Goal: Leave review/rating: Leave review/rating

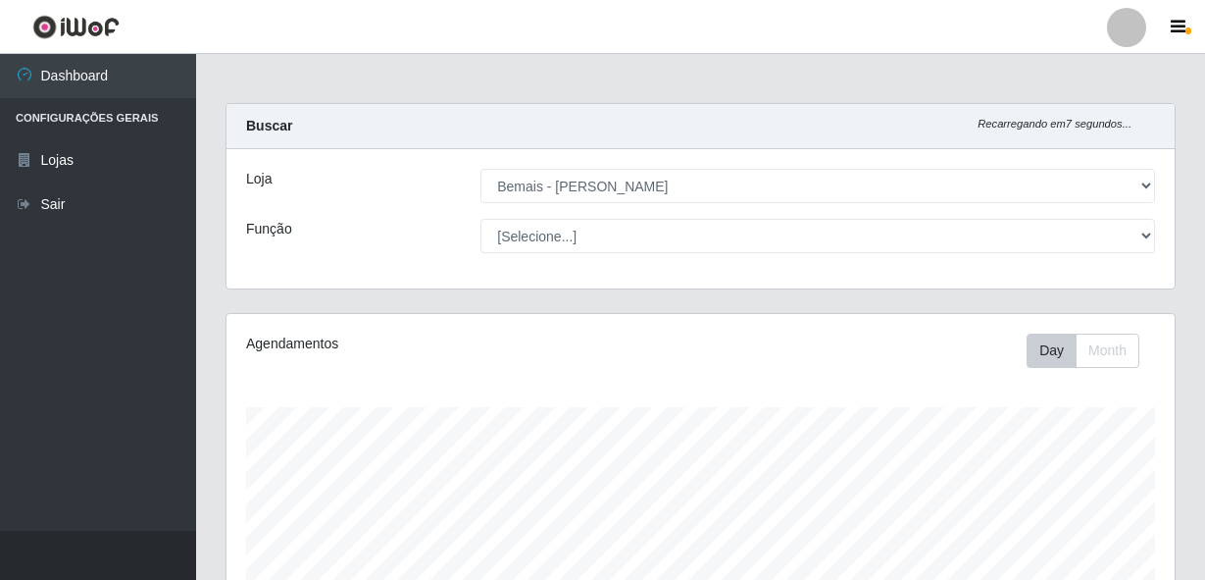
select select "230"
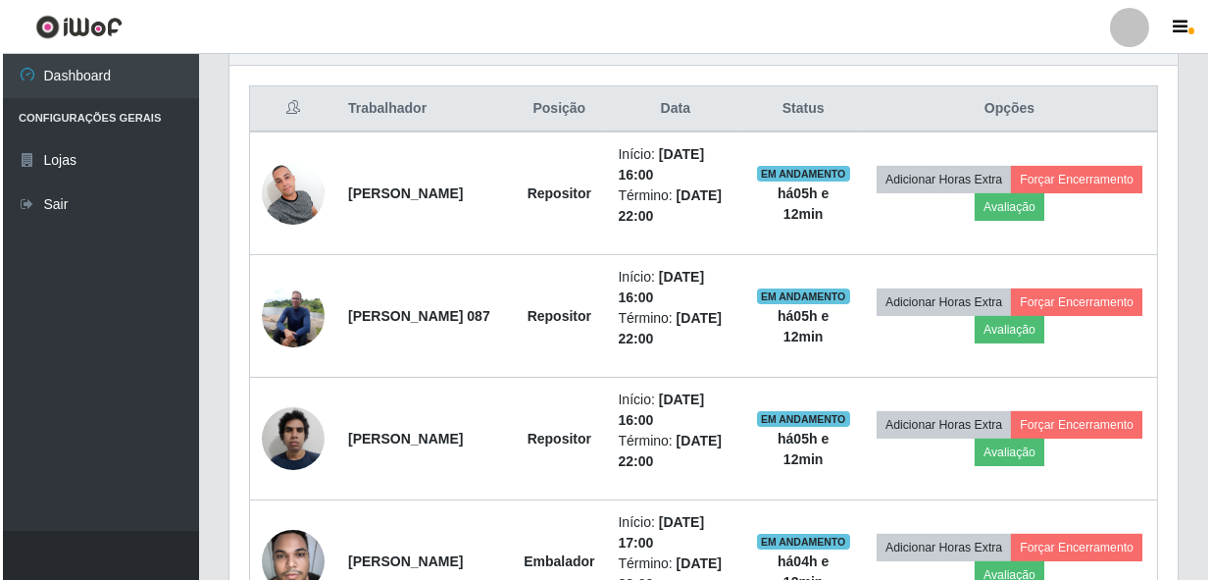
scroll to position [407, 948]
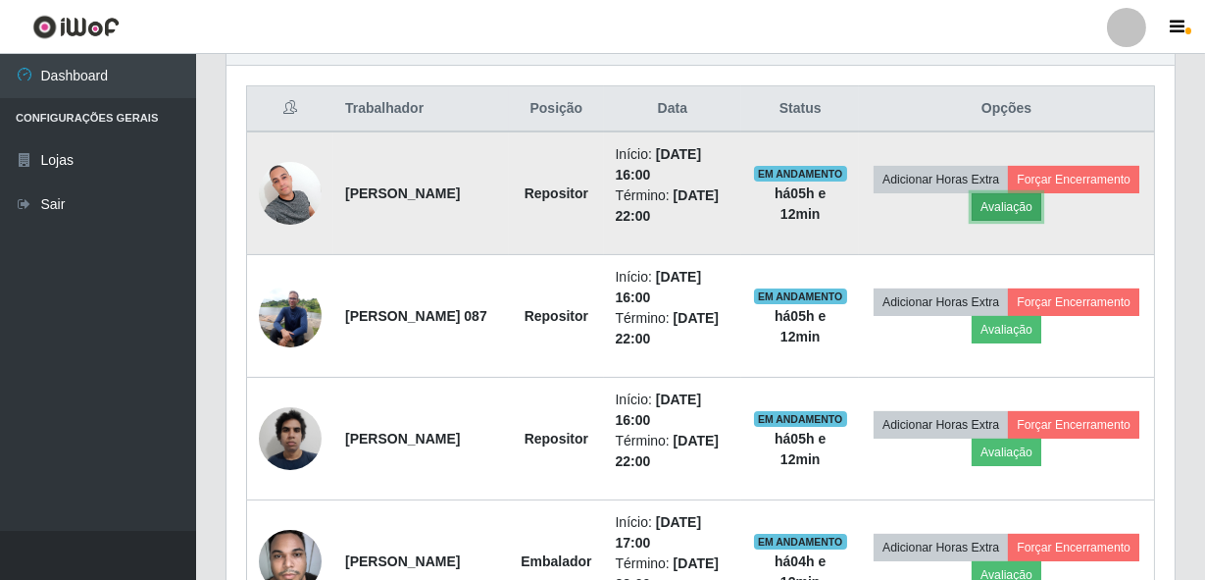
click at [1041, 206] on button "Avaliação" at bounding box center [1007, 206] width 70 height 27
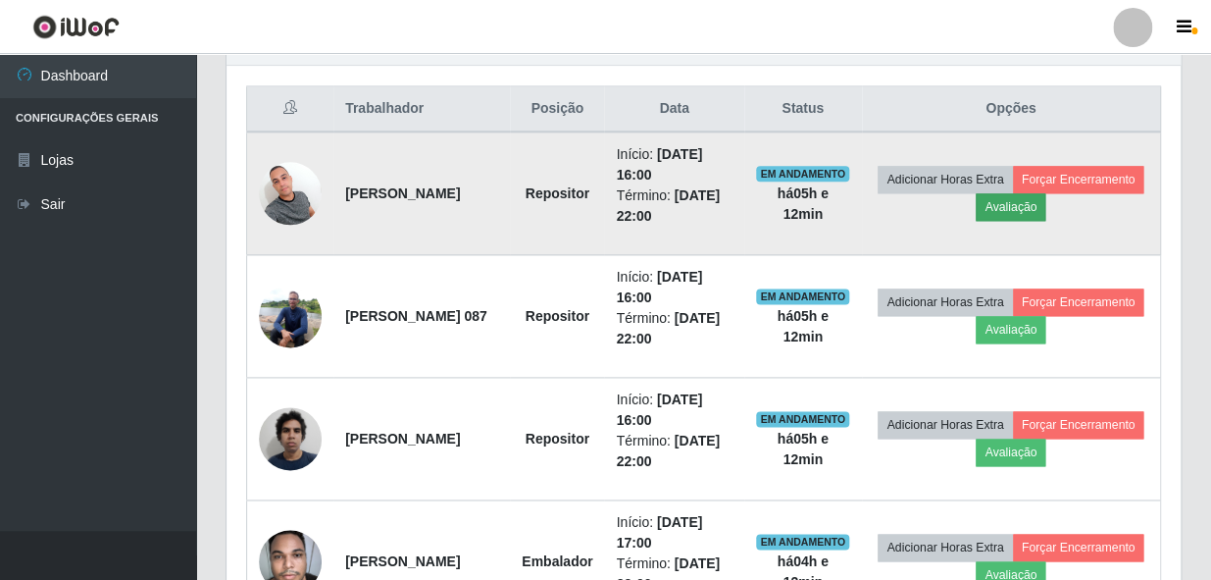
scroll to position [407, 939]
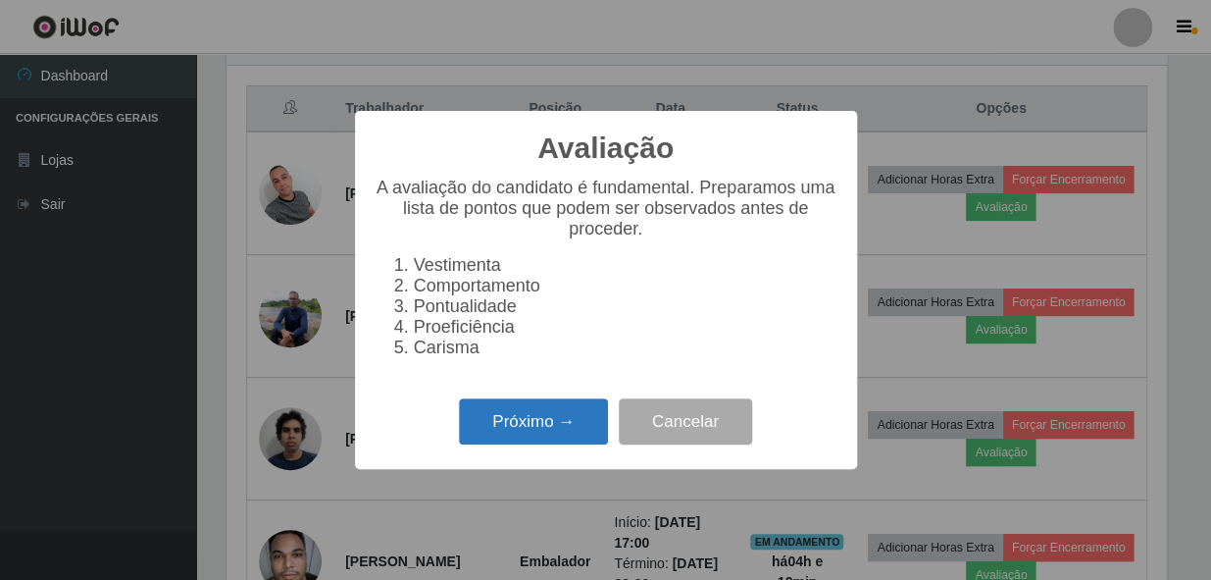
click at [506, 444] on button "Próximo →" at bounding box center [533, 421] width 149 height 46
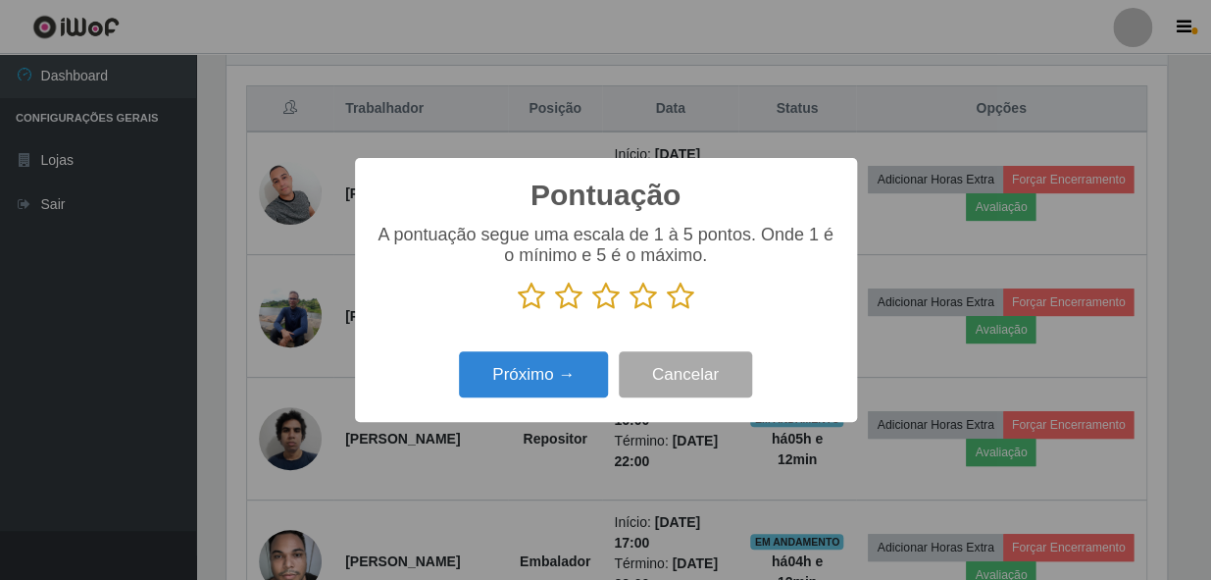
click at [684, 292] on icon at bounding box center [680, 295] width 27 height 29
click at [667, 311] on input "radio" at bounding box center [667, 311] width 0 height 0
click at [610, 350] on div "Próximo → Cancelar" at bounding box center [606, 374] width 463 height 56
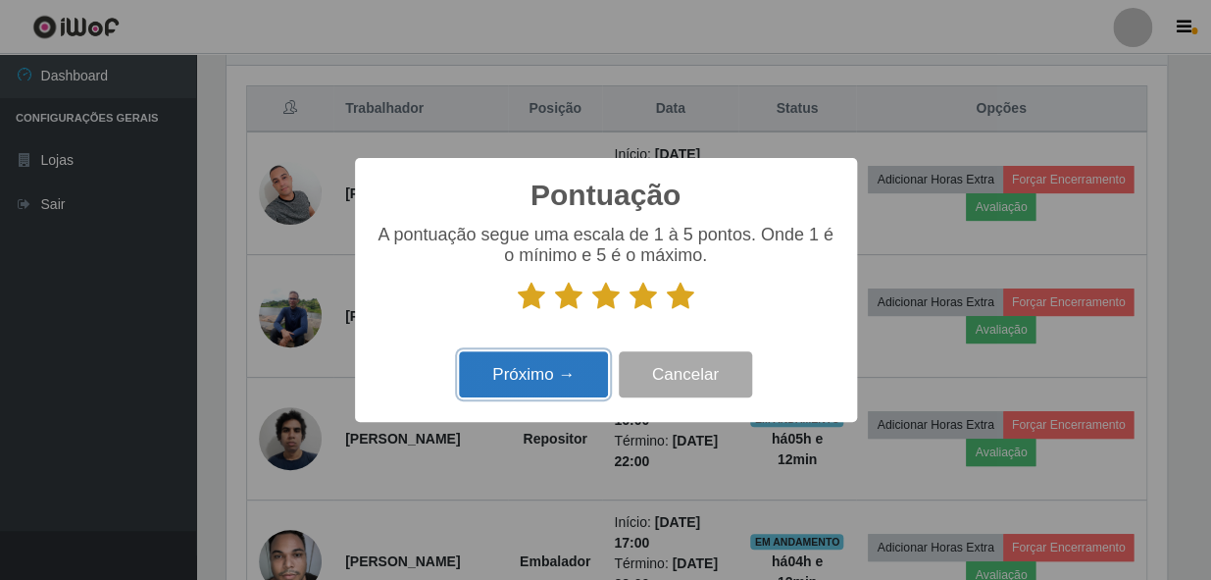
click at [572, 377] on button "Próximo →" at bounding box center [533, 374] width 149 height 46
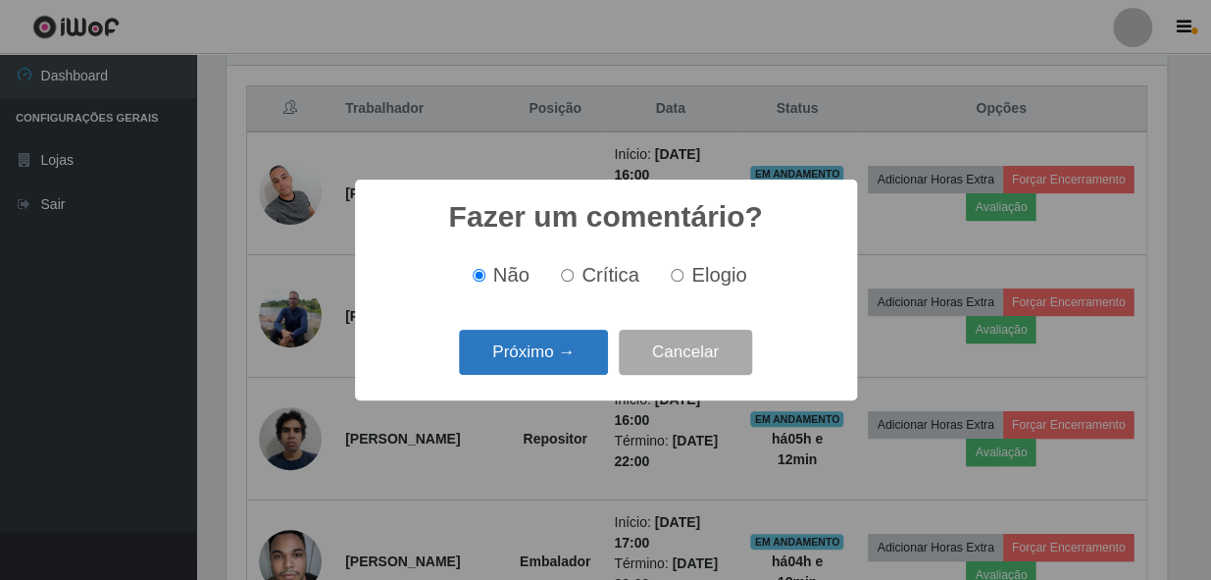
click at [579, 360] on button "Próximo →" at bounding box center [533, 353] width 149 height 46
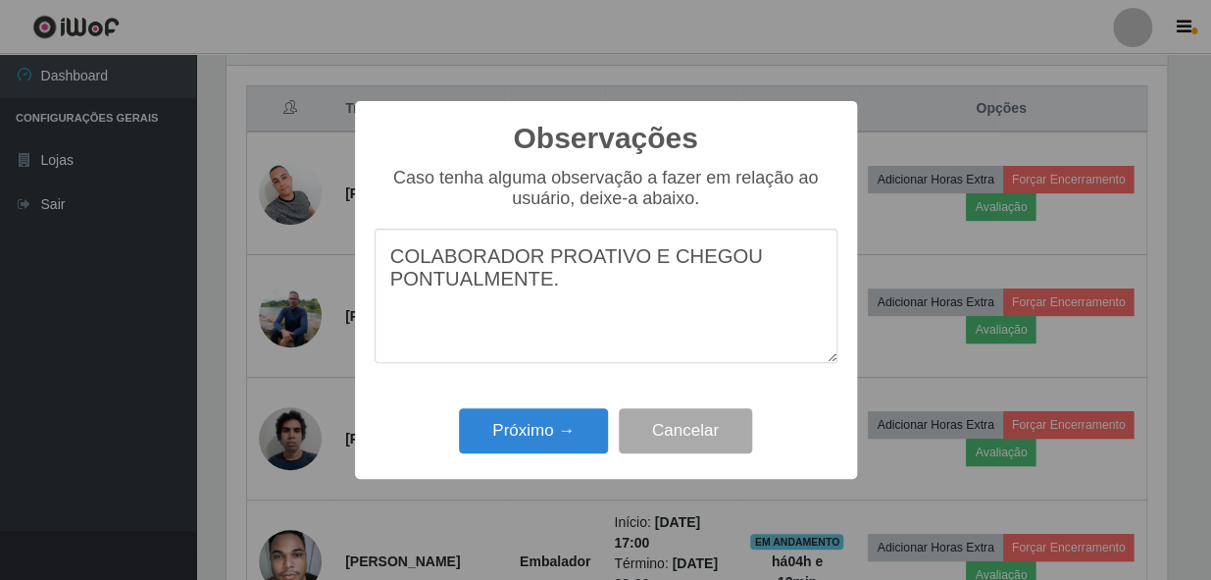
type textarea "COLABORADOR PROATIVO E CHEGOU PONTUALMENTE."
click at [552, 470] on div "Observações × Caso tenha alguma observação a fazer em relação ao usuário, deixe…" at bounding box center [606, 290] width 502 height 378
click at [548, 436] on button "Próximo →" at bounding box center [533, 431] width 149 height 46
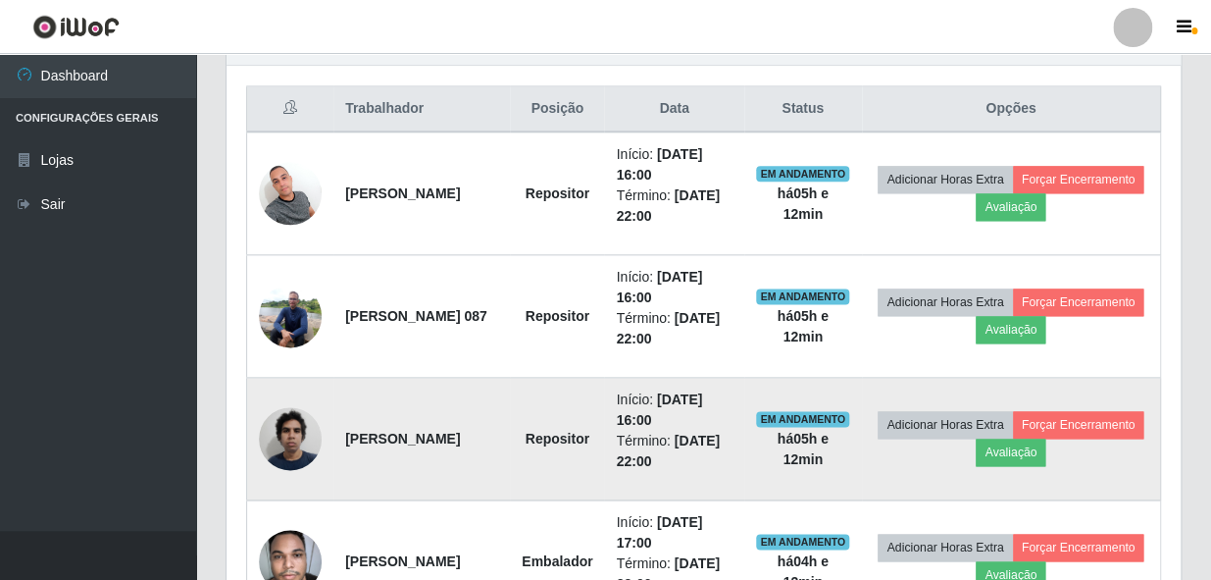
scroll to position [407, 948]
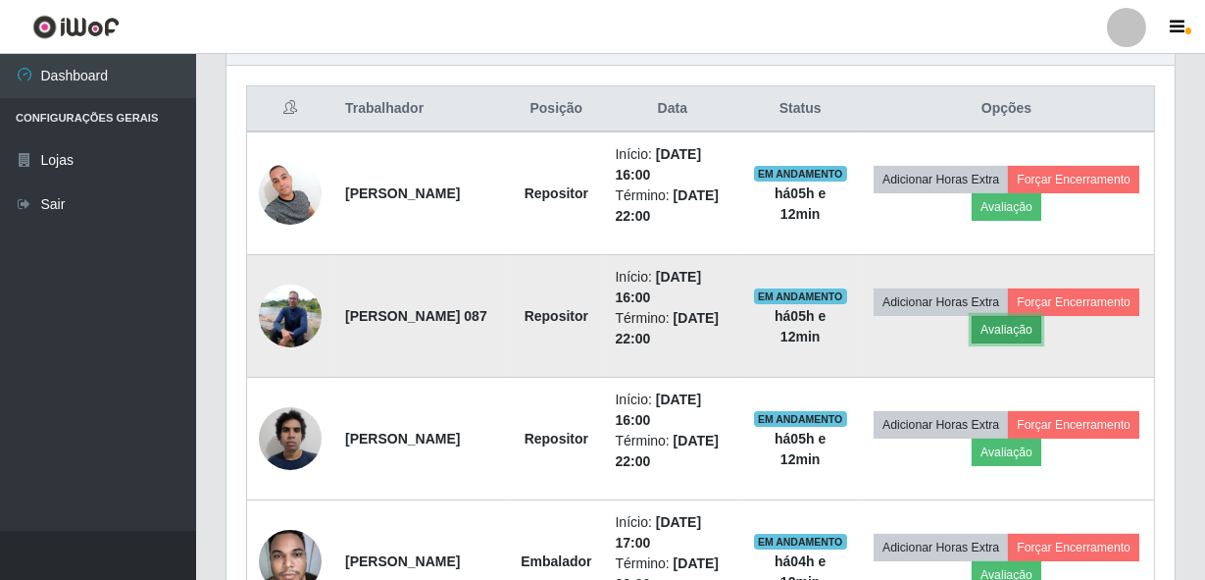
click at [1041, 320] on button "Avaliação" at bounding box center [1007, 329] width 70 height 27
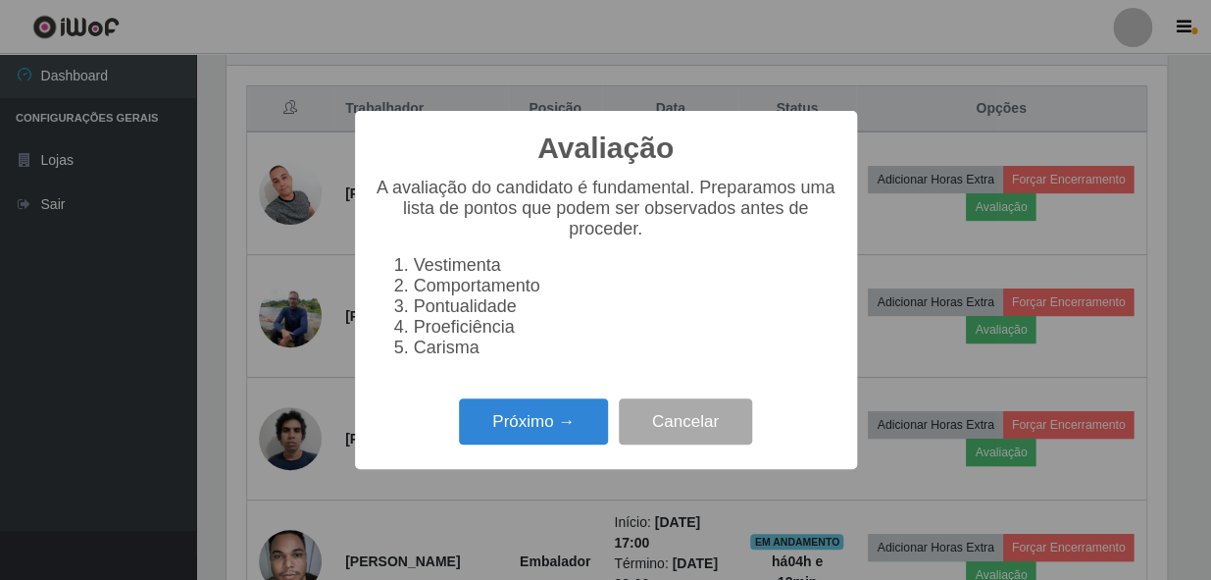
scroll to position [407, 939]
click at [524, 417] on button "Próximo →" at bounding box center [533, 421] width 149 height 46
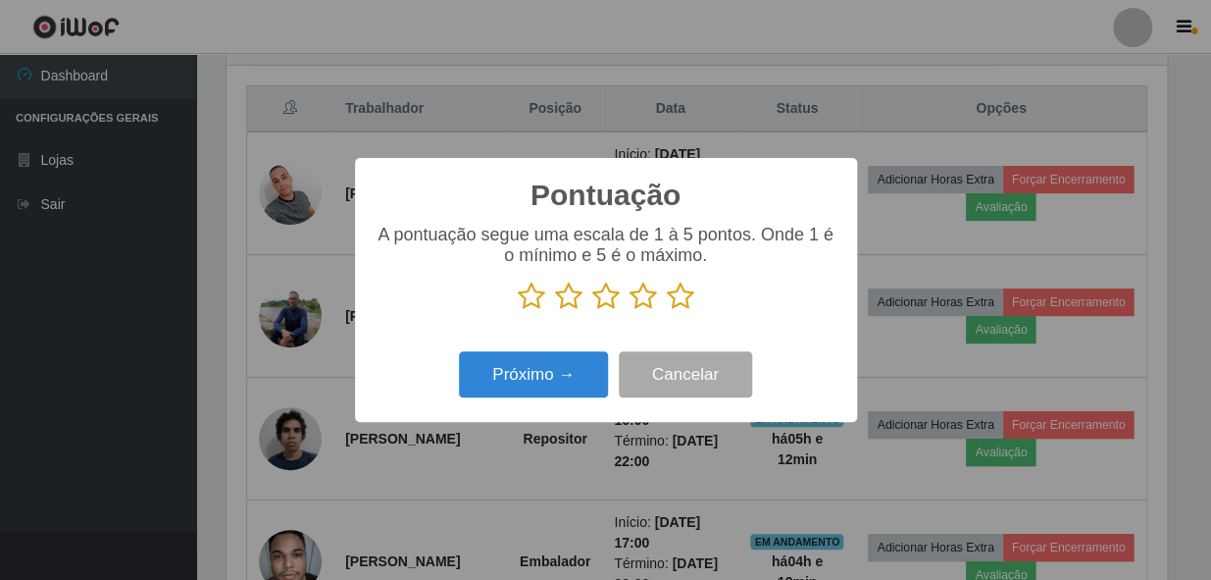
scroll to position [980264, 979729]
drag, startPoint x: 685, startPoint y: 292, endPoint x: 620, endPoint y: 352, distance: 88.9
click at [685, 294] on icon at bounding box center [680, 295] width 27 height 29
click at [667, 311] on input "radio" at bounding box center [667, 311] width 0 height 0
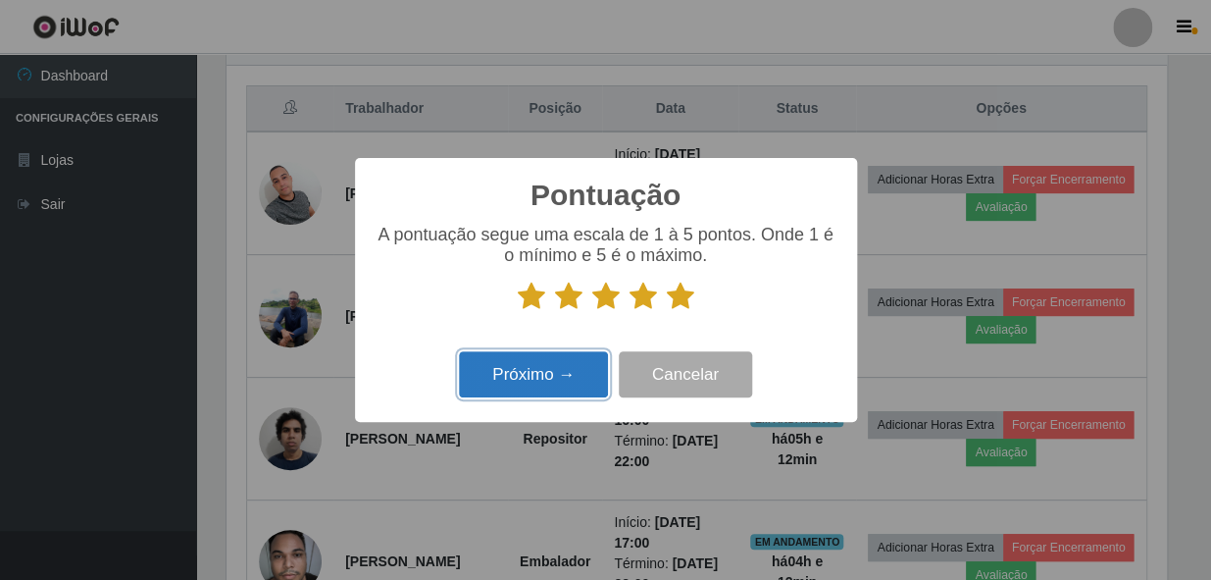
click at [519, 397] on button "Próximo →" at bounding box center [533, 374] width 149 height 46
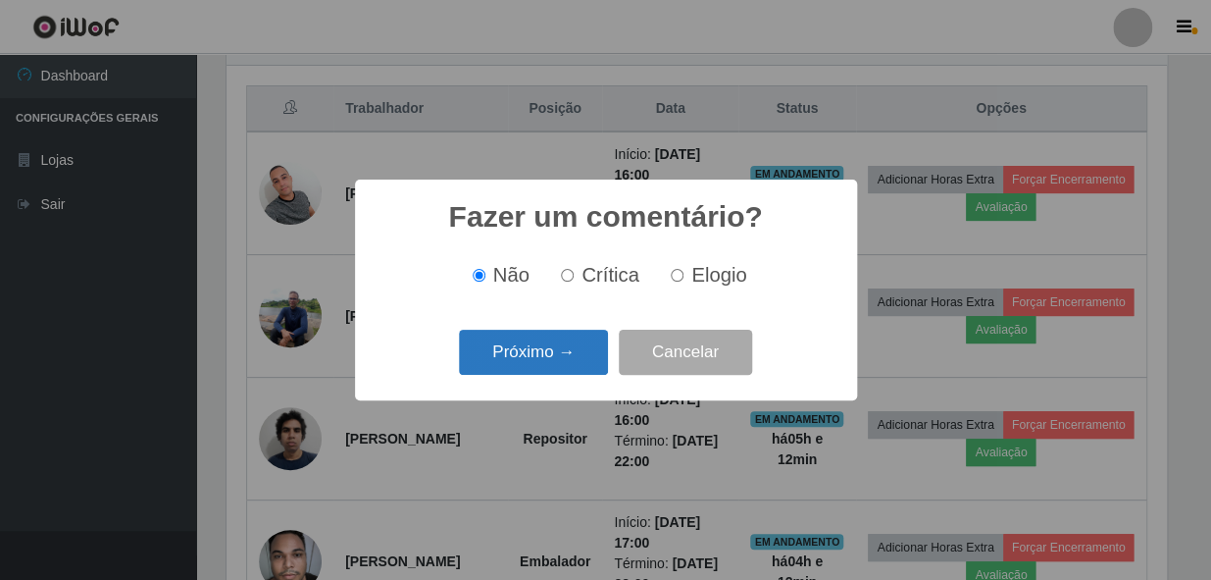
click at [528, 360] on button "Próximo →" at bounding box center [533, 353] width 149 height 46
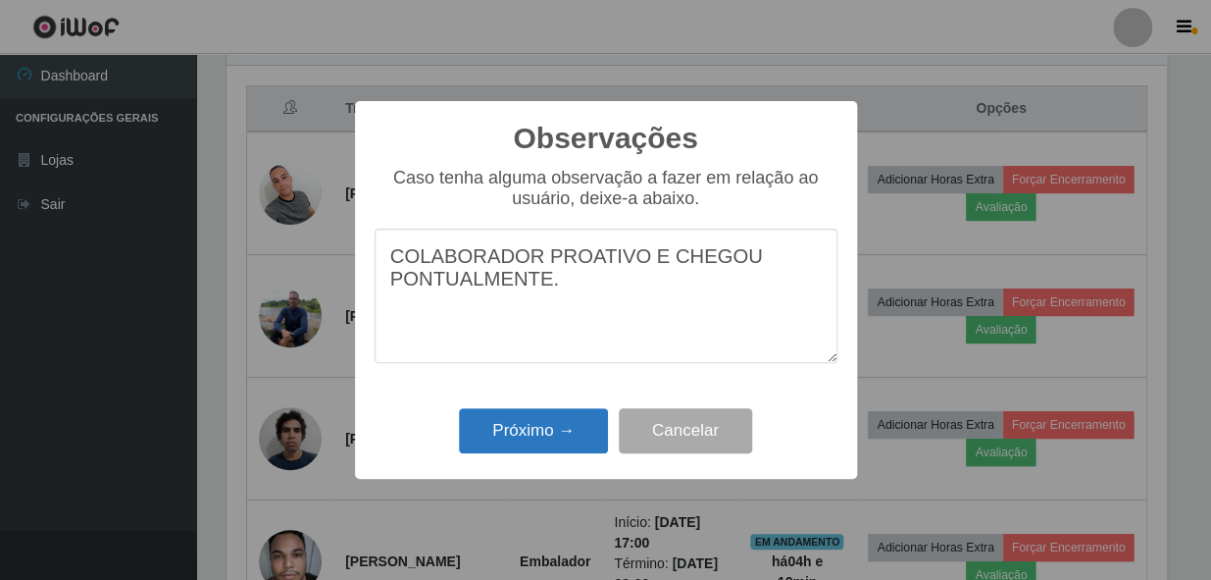
type textarea "COLABORADOR PROATIVO E CHEGOU PONTUALMENTE."
click at [530, 412] on button "Próximo →" at bounding box center [533, 431] width 149 height 46
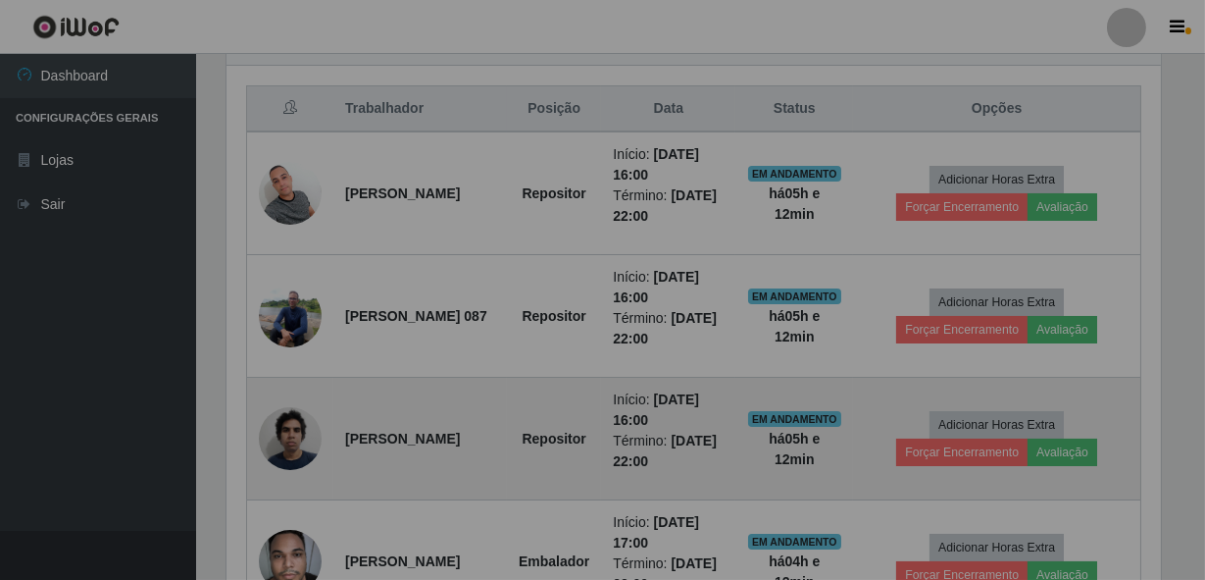
scroll to position [407, 948]
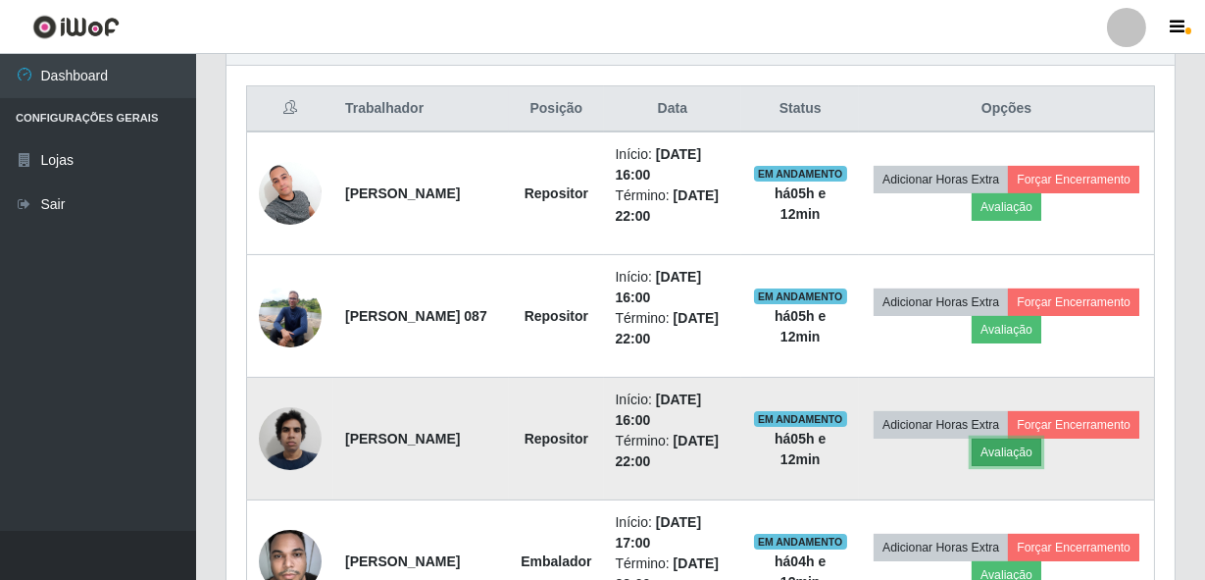
click at [1041, 454] on button "Avaliação" at bounding box center [1007, 451] width 70 height 27
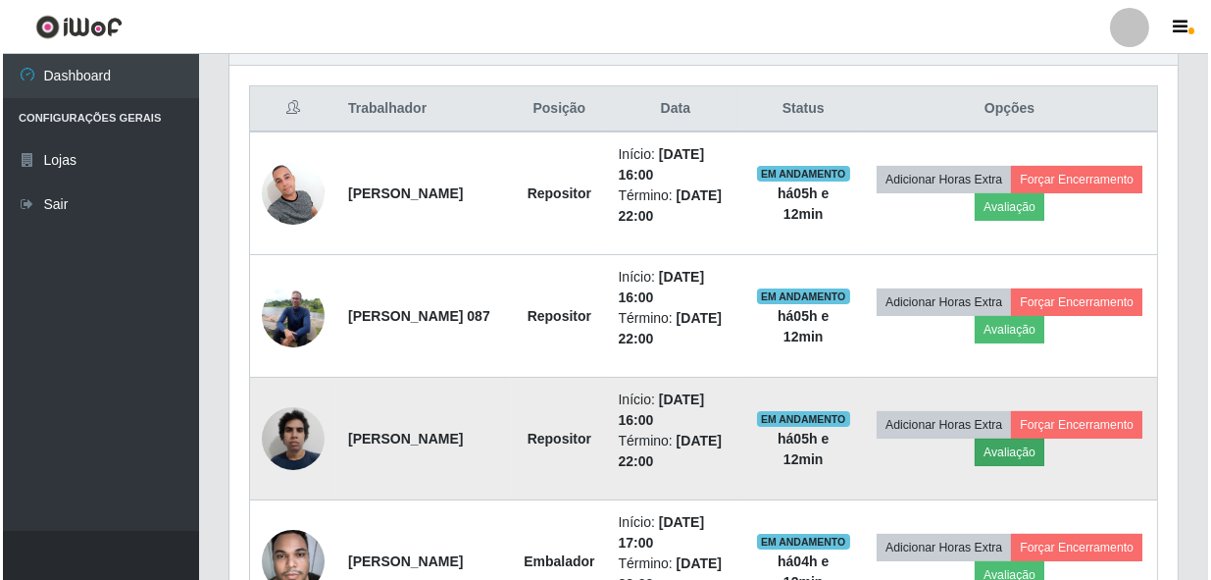
scroll to position [407, 939]
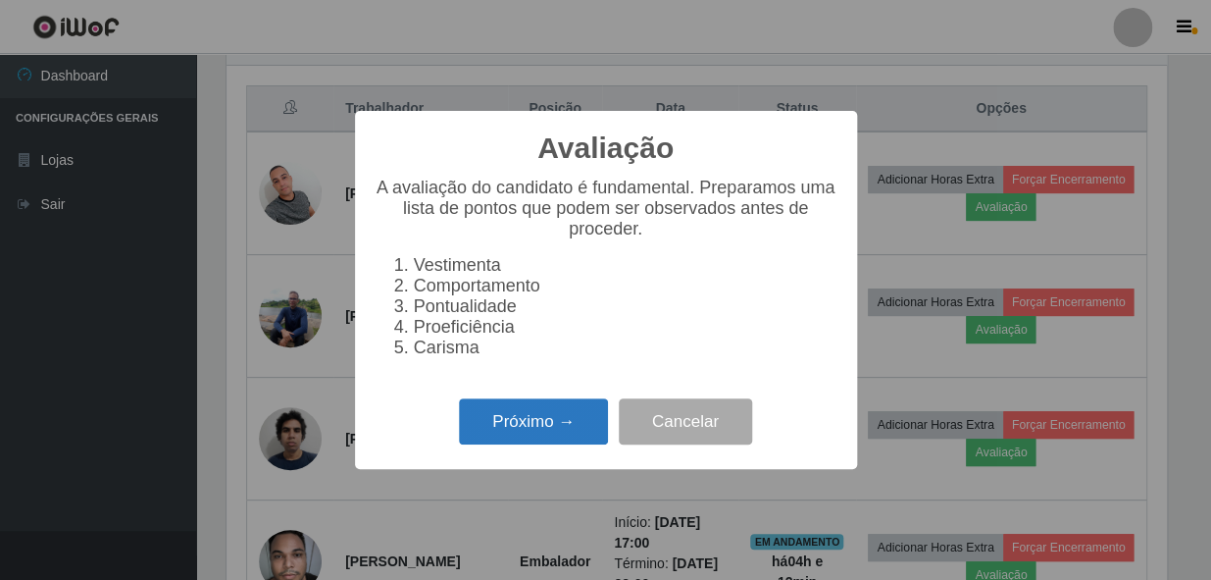
click at [544, 420] on button "Próximo →" at bounding box center [533, 421] width 149 height 46
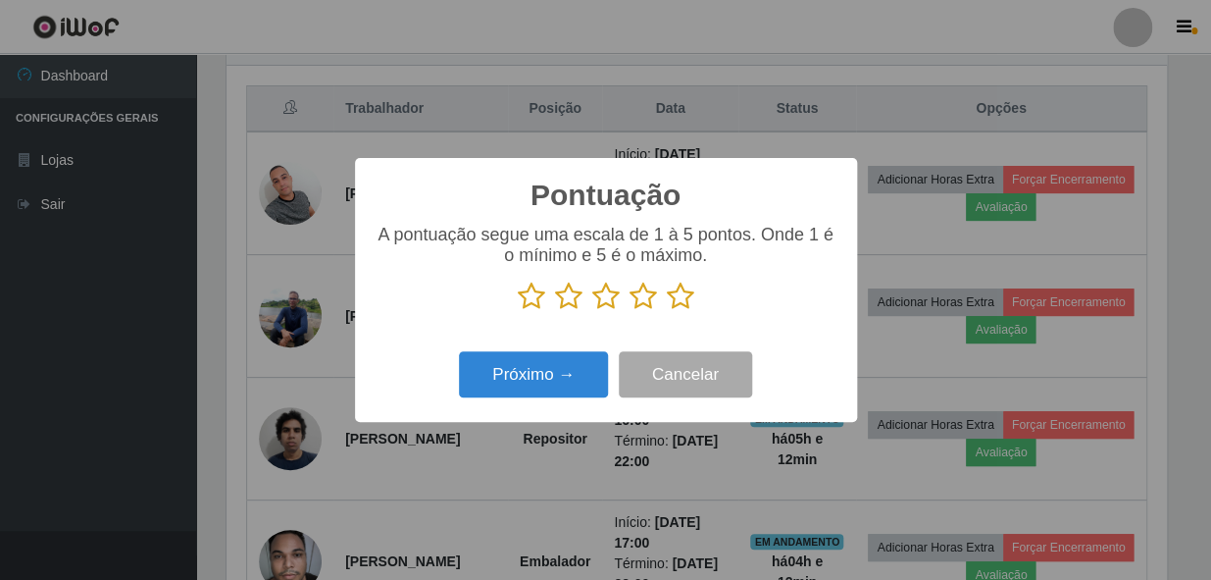
click at [683, 296] on icon at bounding box center [680, 295] width 27 height 29
click at [667, 311] on input "radio" at bounding box center [667, 311] width 0 height 0
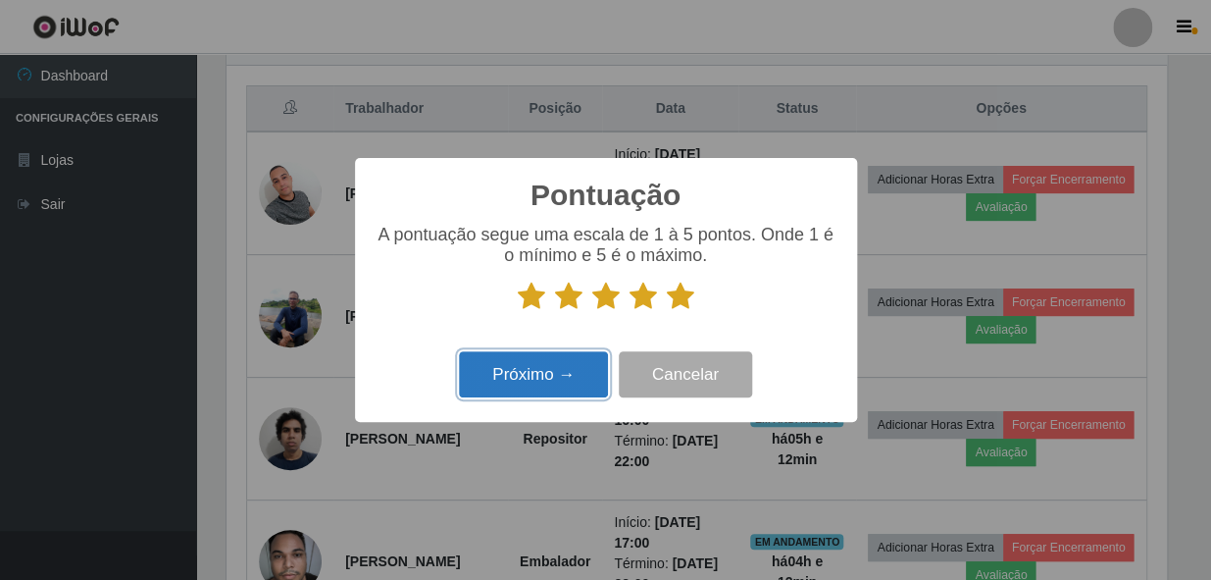
click at [537, 384] on button "Próximo →" at bounding box center [533, 374] width 149 height 46
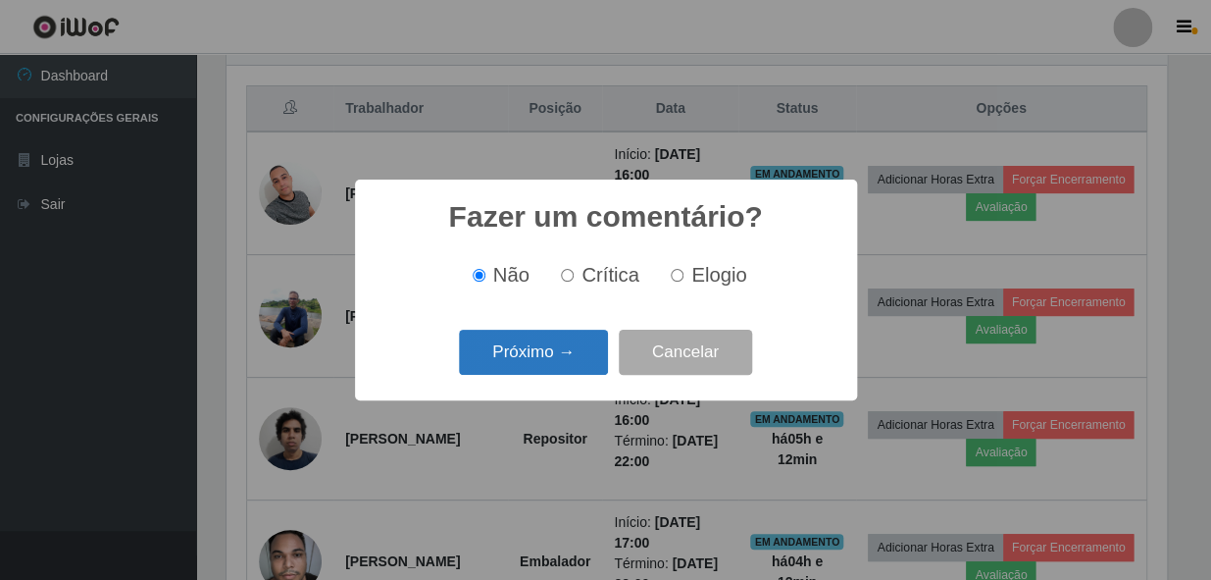
click at [533, 376] on button "Próximo →" at bounding box center [533, 353] width 149 height 46
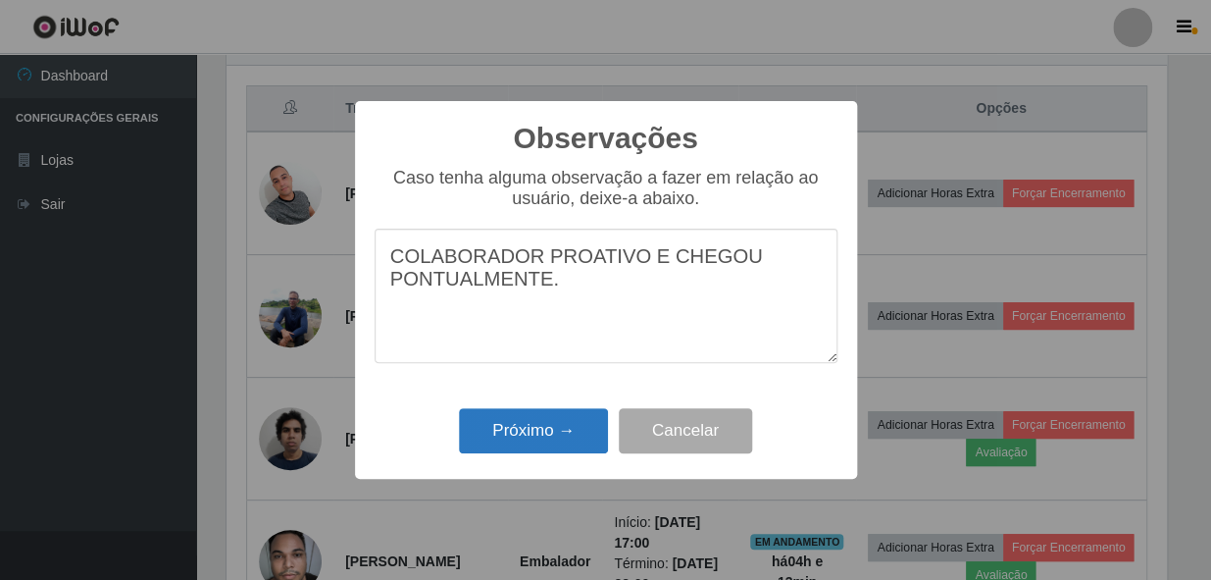
type textarea "COLABORADOR PROATIVO E CHEGOU PONTUALMENTE."
click at [528, 413] on button "Próximo →" at bounding box center [533, 431] width 149 height 46
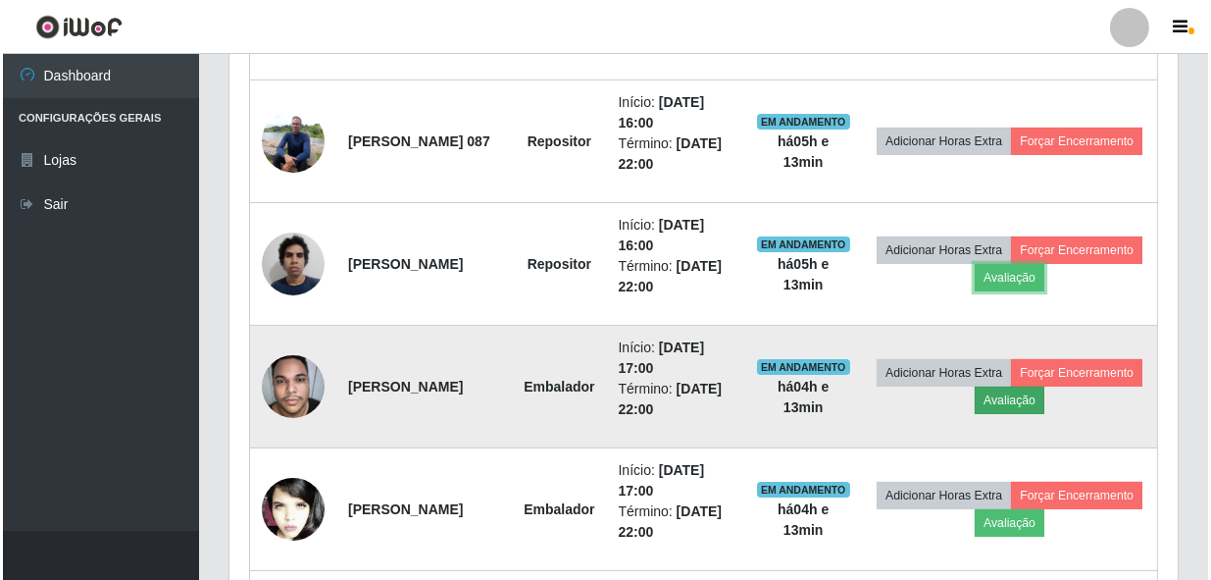
scroll to position [906, 0]
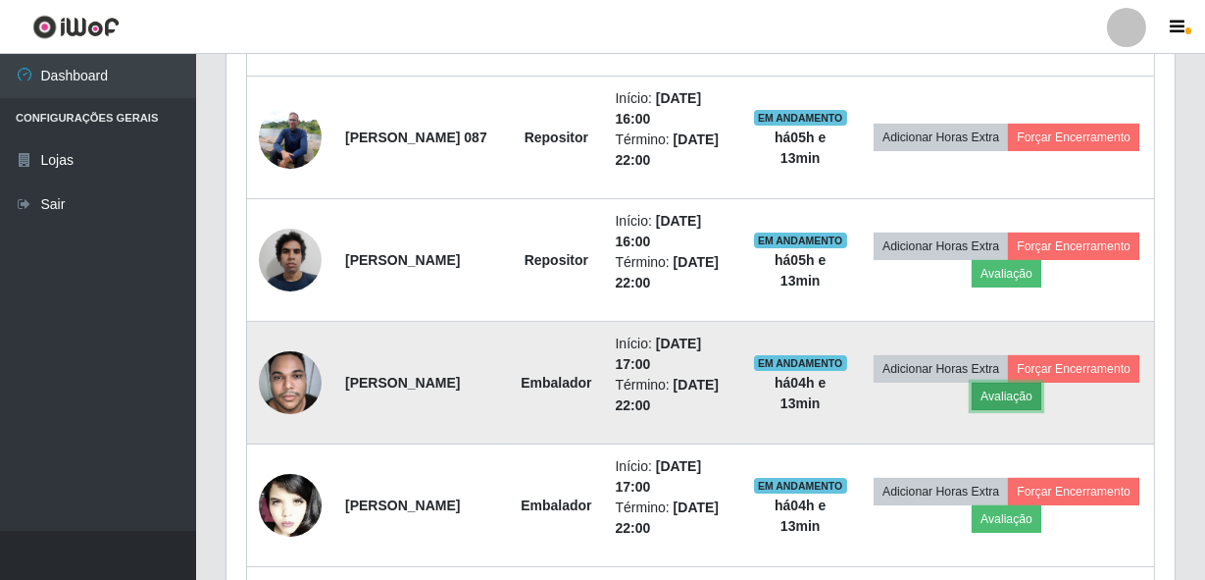
click at [1041, 393] on button "Avaliação" at bounding box center [1007, 395] width 70 height 27
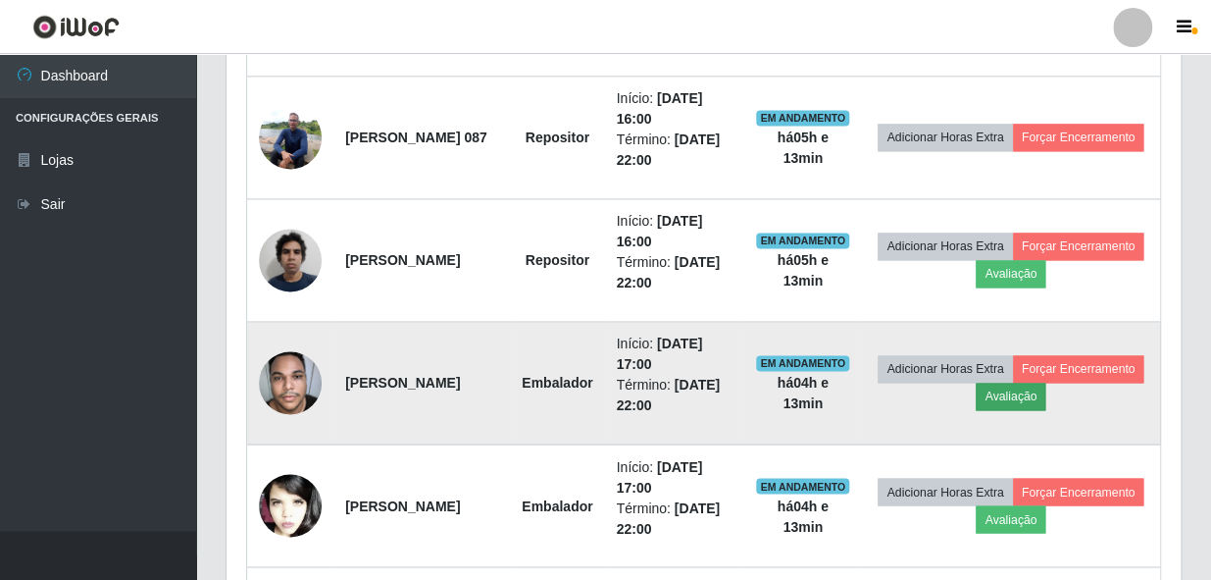
scroll to position [407, 939]
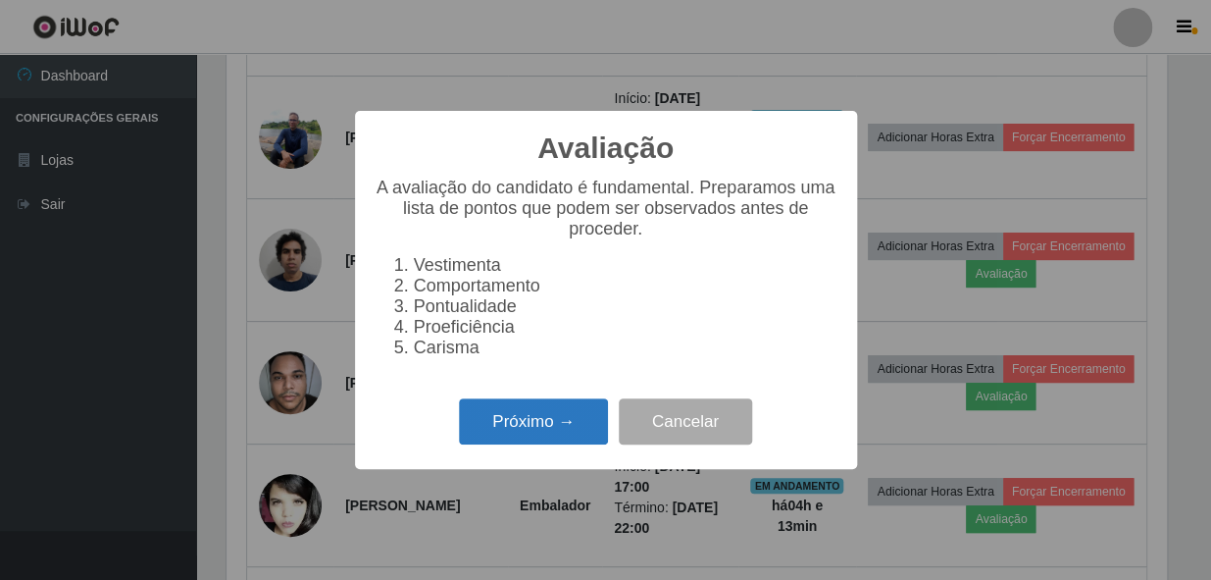
click at [510, 429] on button "Próximo →" at bounding box center [533, 421] width 149 height 46
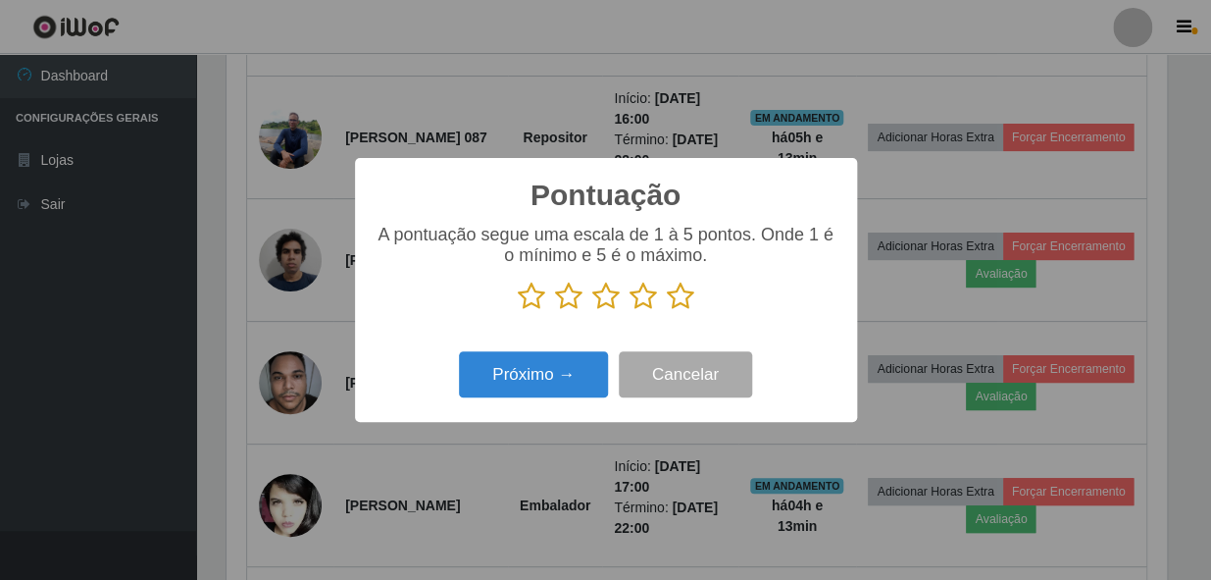
click at [679, 296] on icon at bounding box center [680, 295] width 27 height 29
click at [667, 311] on input "radio" at bounding box center [667, 311] width 0 height 0
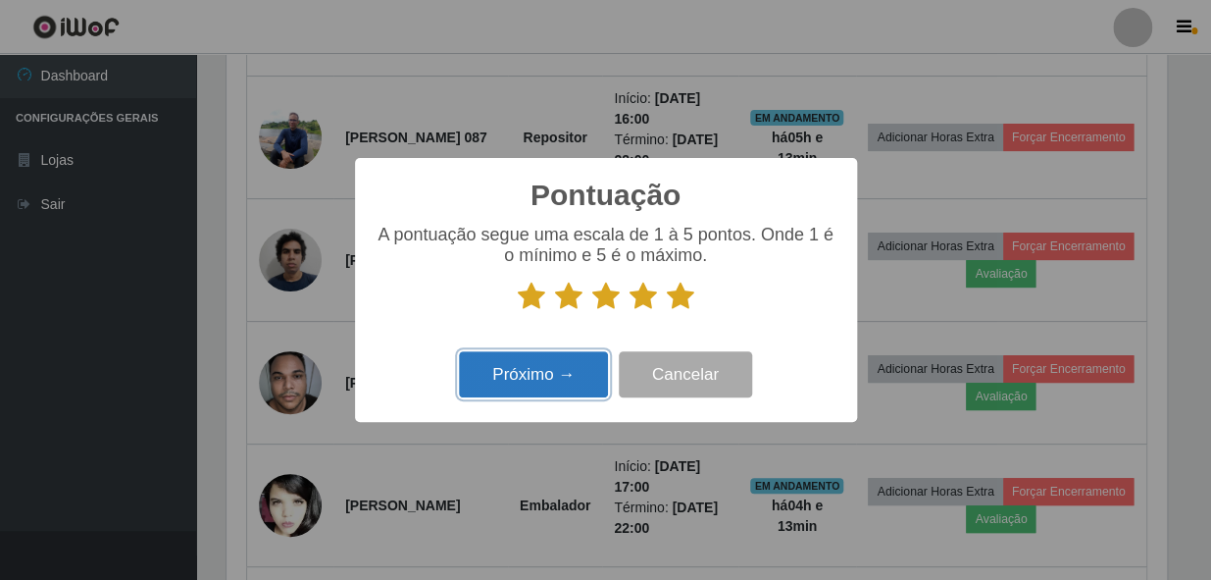
click at [530, 368] on button "Próximo →" at bounding box center [533, 374] width 149 height 46
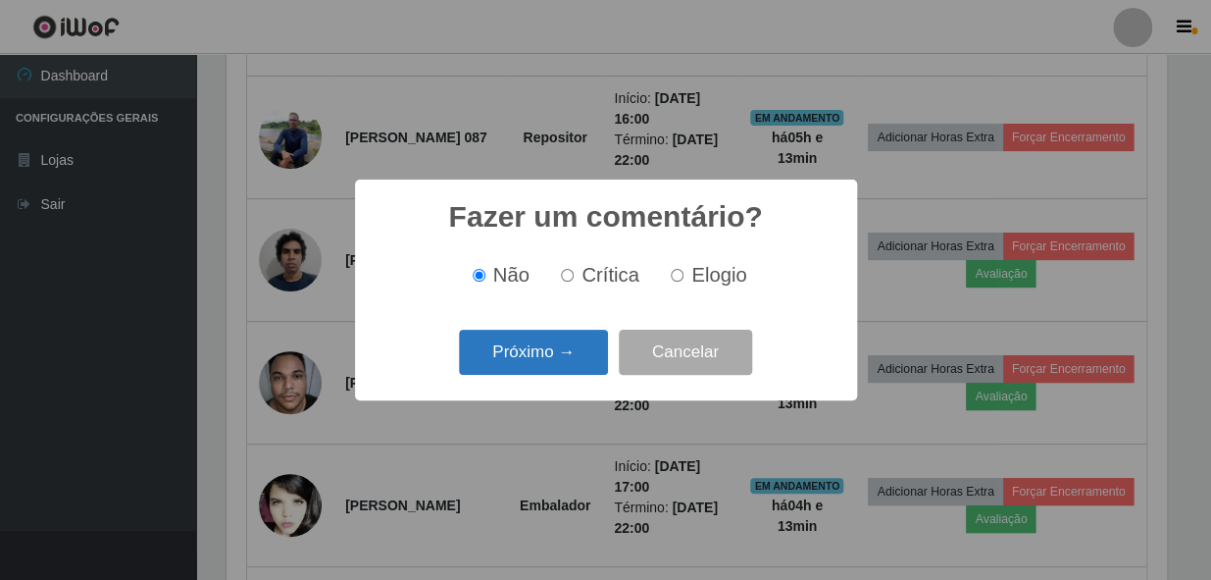
click at [530, 357] on button "Próximo →" at bounding box center [533, 353] width 149 height 46
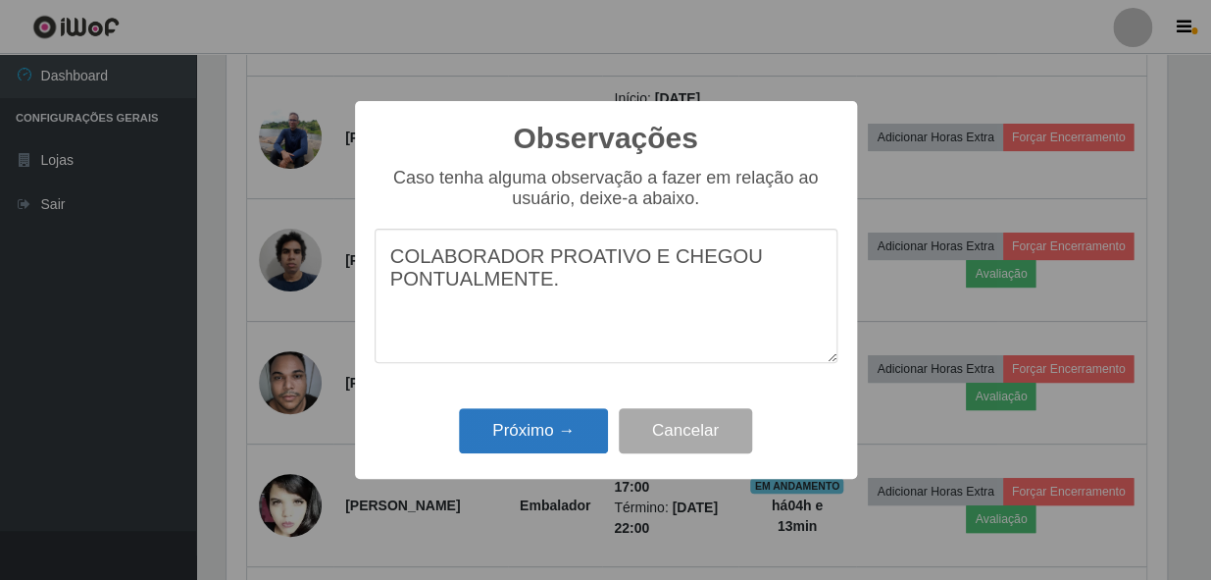
type textarea "COLABORADOR PROATIVO E CHEGOU PONTUALMENTE."
click at [530, 440] on button "Próximo →" at bounding box center [533, 431] width 149 height 46
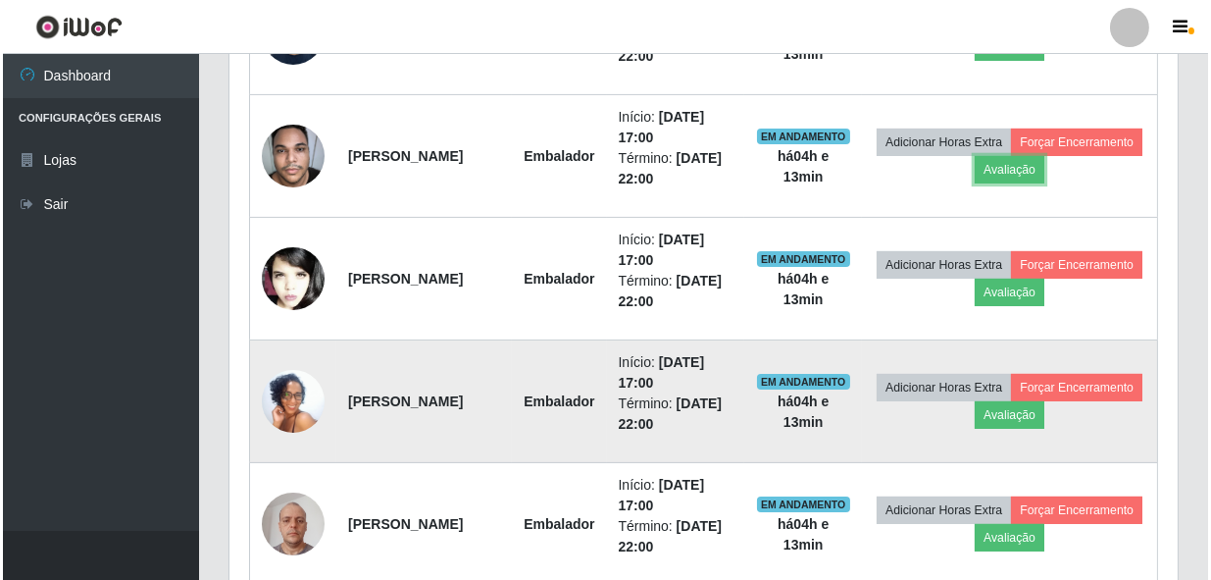
scroll to position [1174, 0]
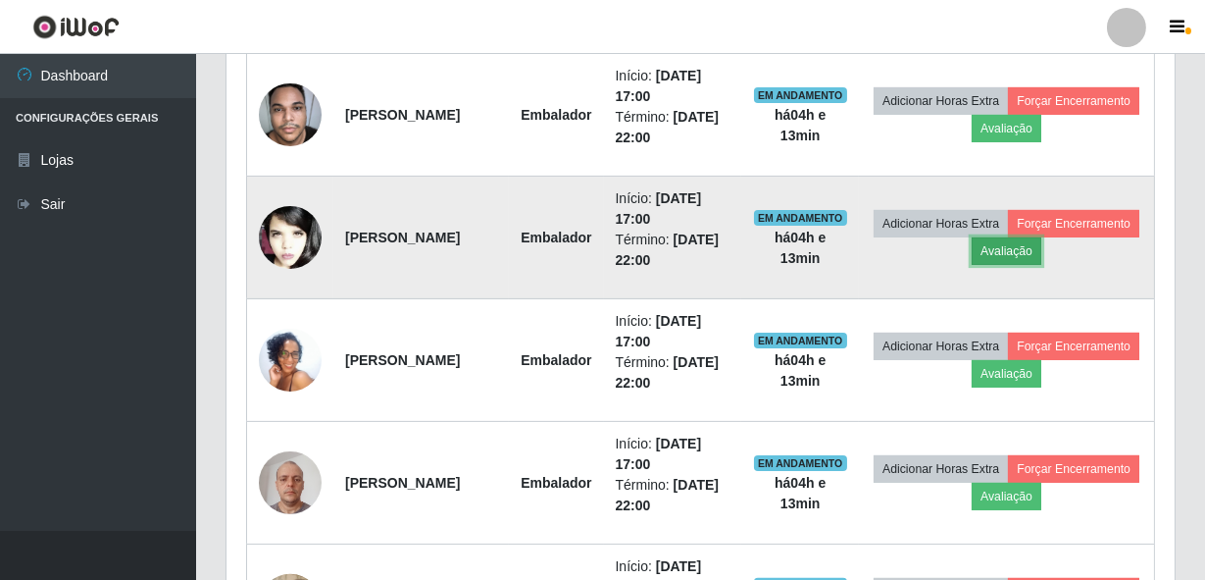
click at [1041, 258] on button "Avaliação" at bounding box center [1007, 250] width 70 height 27
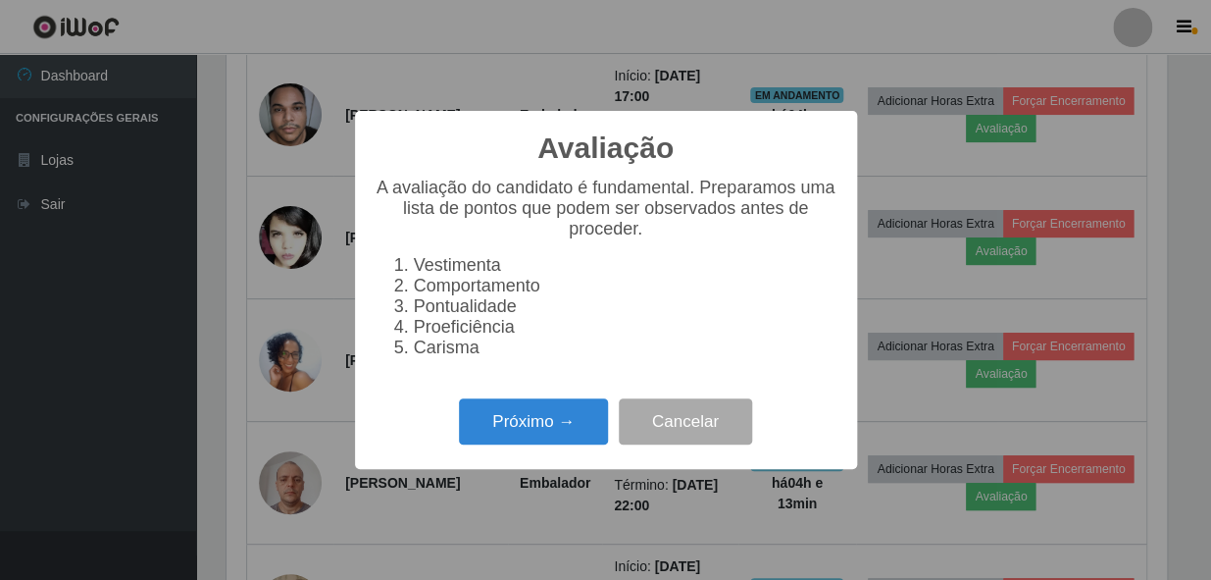
scroll to position [0, 0]
click at [549, 437] on button "Próximo →" at bounding box center [533, 421] width 149 height 46
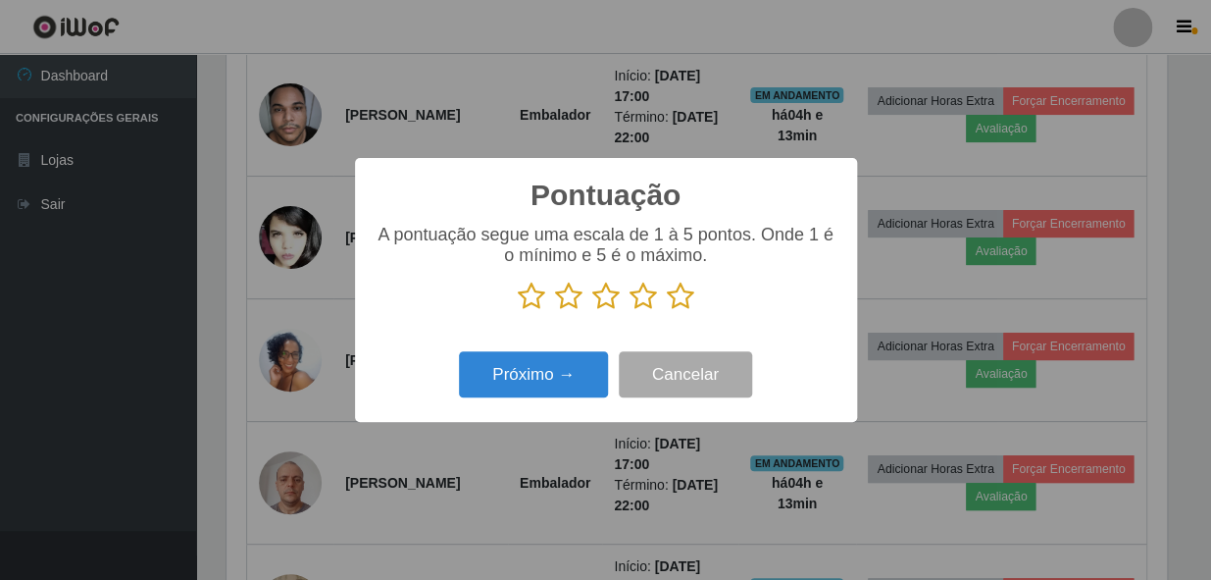
click at [682, 302] on icon at bounding box center [680, 295] width 27 height 29
click at [667, 311] on input "radio" at bounding box center [667, 311] width 0 height 0
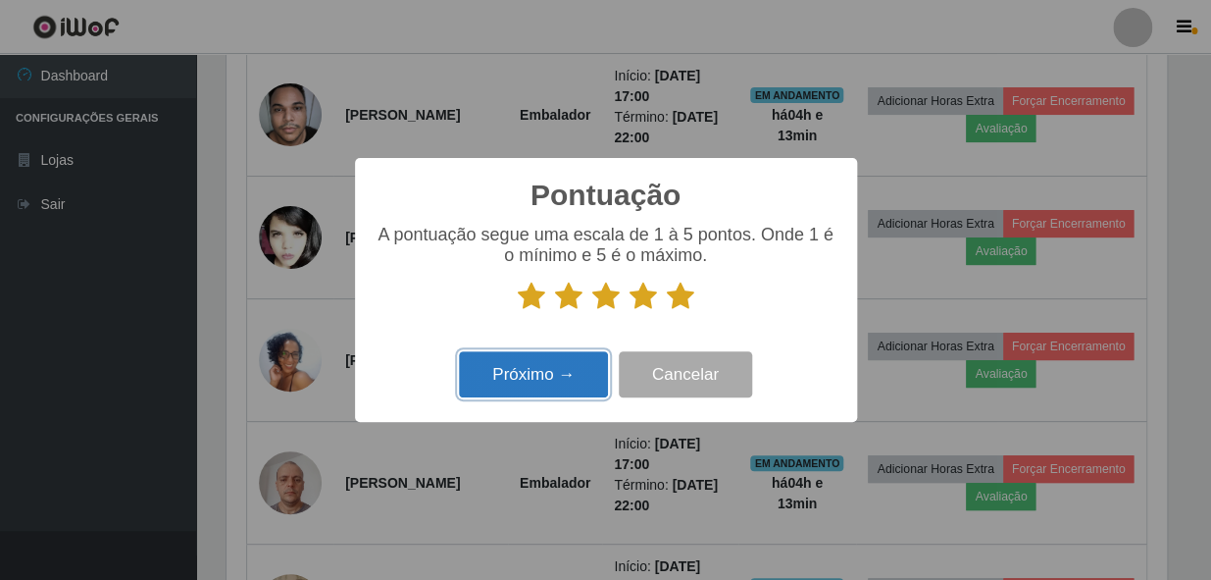
click at [543, 371] on button "Próximo →" at bounding box center [533, 374] width 149 height 46
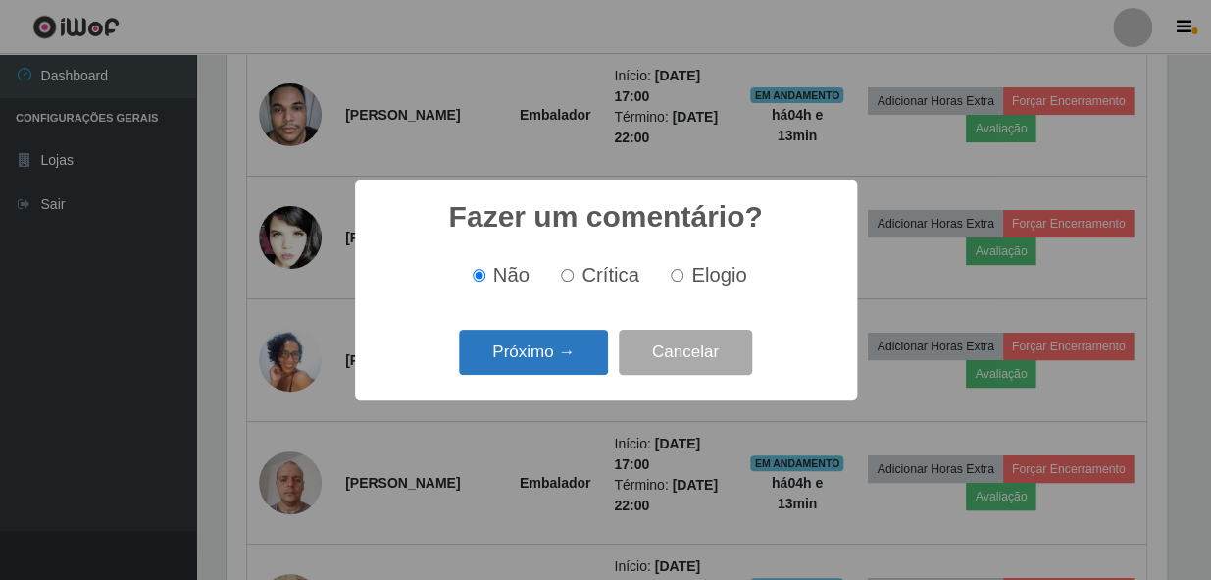
click at [546, 355] on button "Próximo →" at bounding box center [533, 353] width 149 height 46
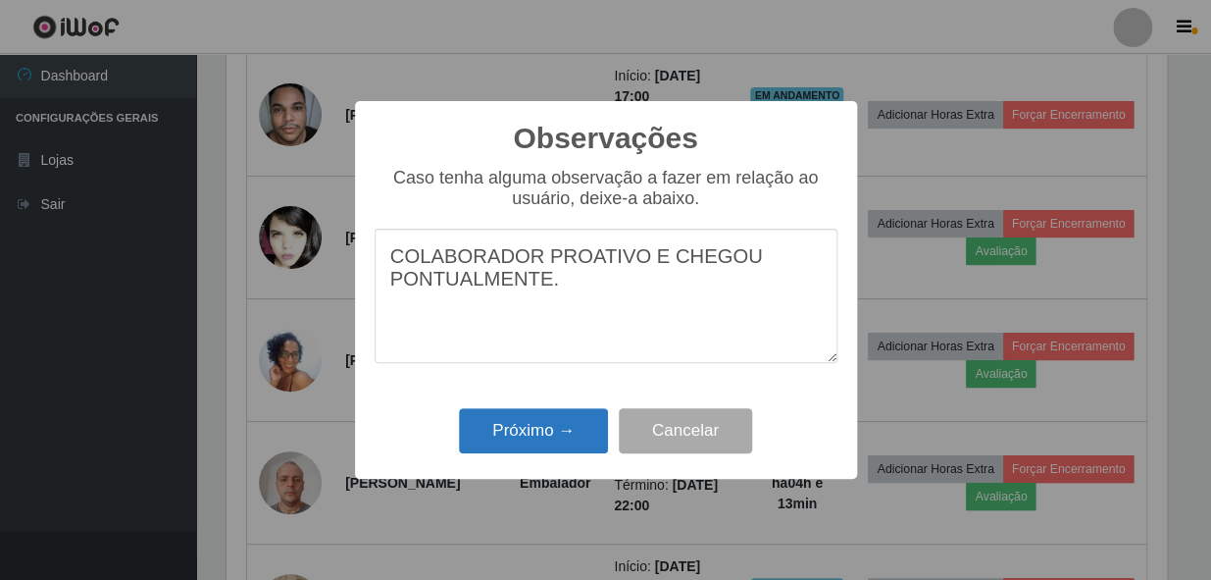
type textarea "COLABORADOR PROATIVO E CHEGOU PONTUALMENTE."
click at [532, 432] on button "Próximo →" at bounding box center [533, 431] width 149 height 46
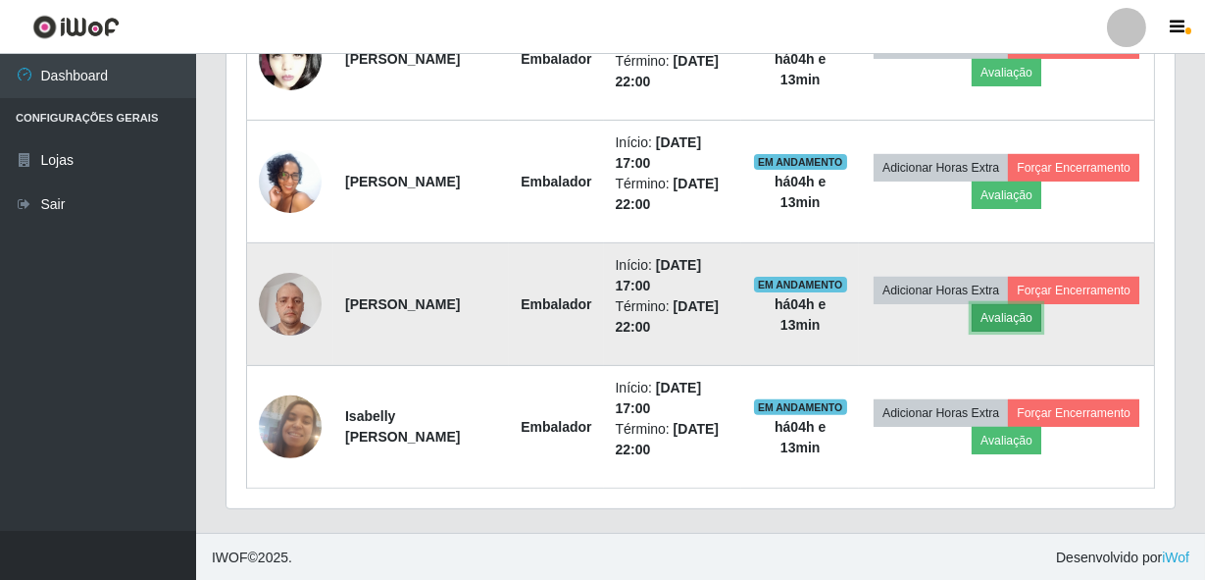
click at [1041, 315] on button "Avaliação" at bounding box center [1007, 317] width 70 height 27
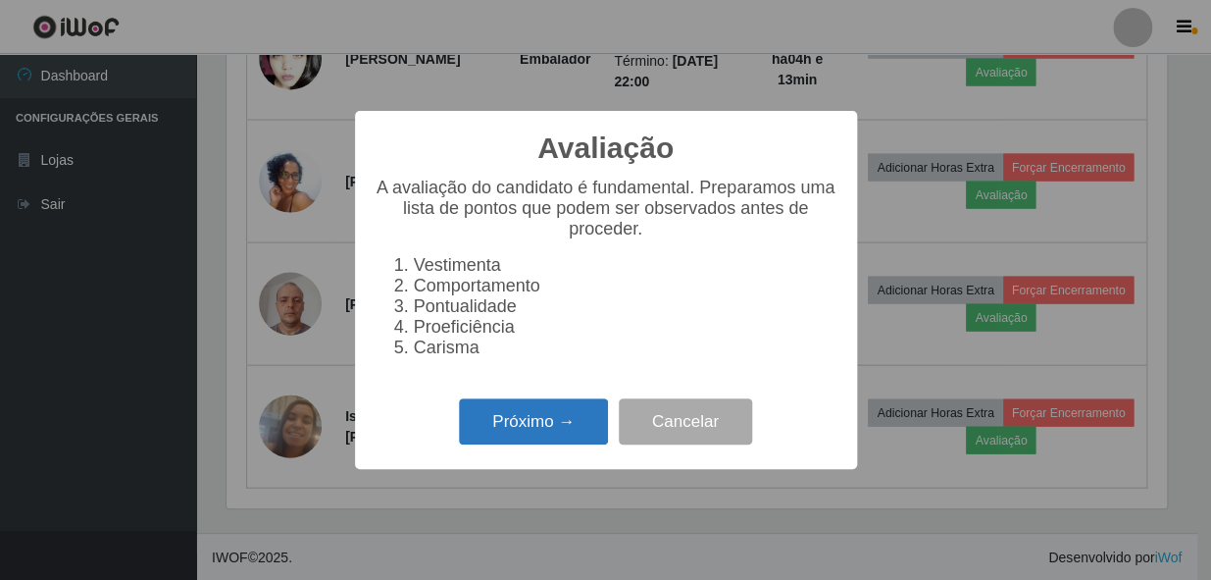
click at [546, 439] on button "Próximo →" at bounding box center [533, 421] width 149 height 46
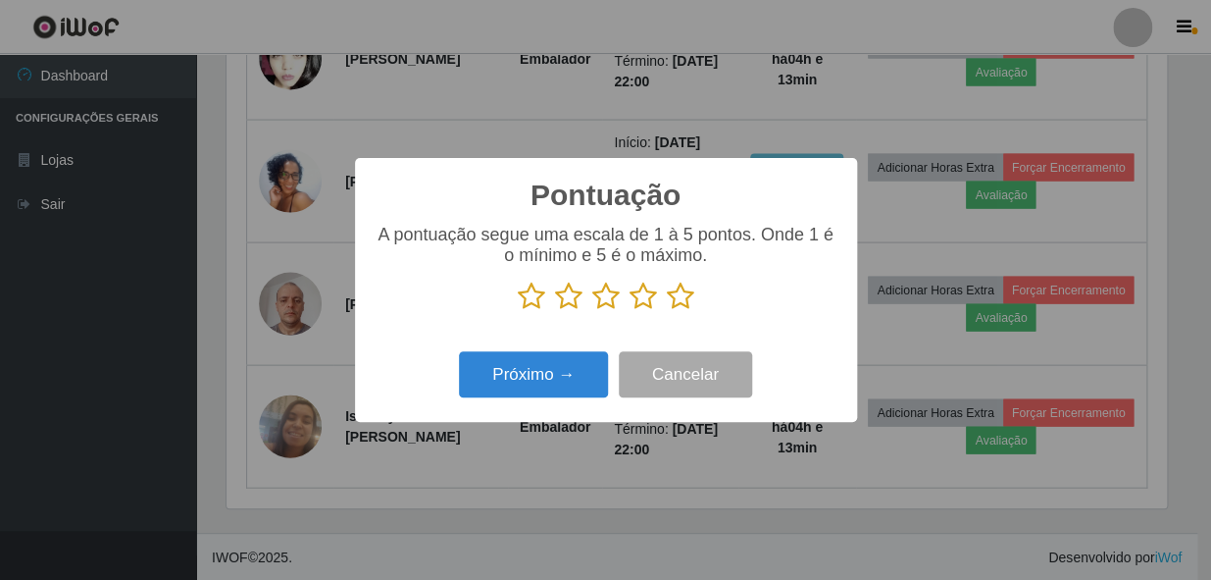
click at [674, 304] on icon at bounding box center [680, 295] width 27 height 29
click at [667, 311] on input "radio" at bounding box center [667, 311] width 0 height 0
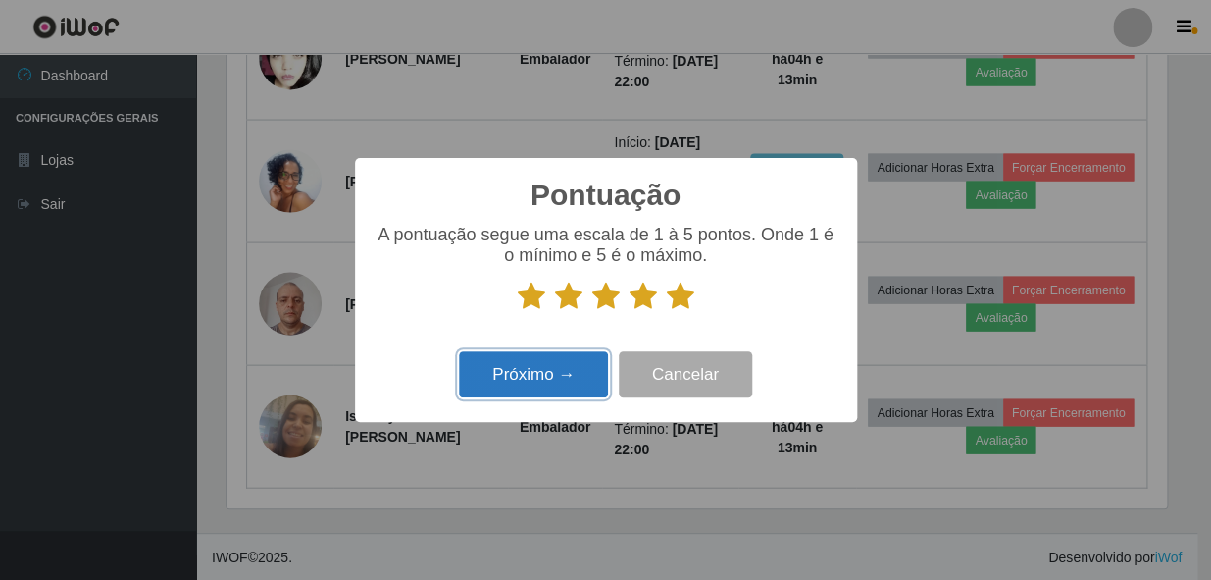
click at [538, 379] on button "Próximo →" at bounding box center [533, 374] width 149 height 46
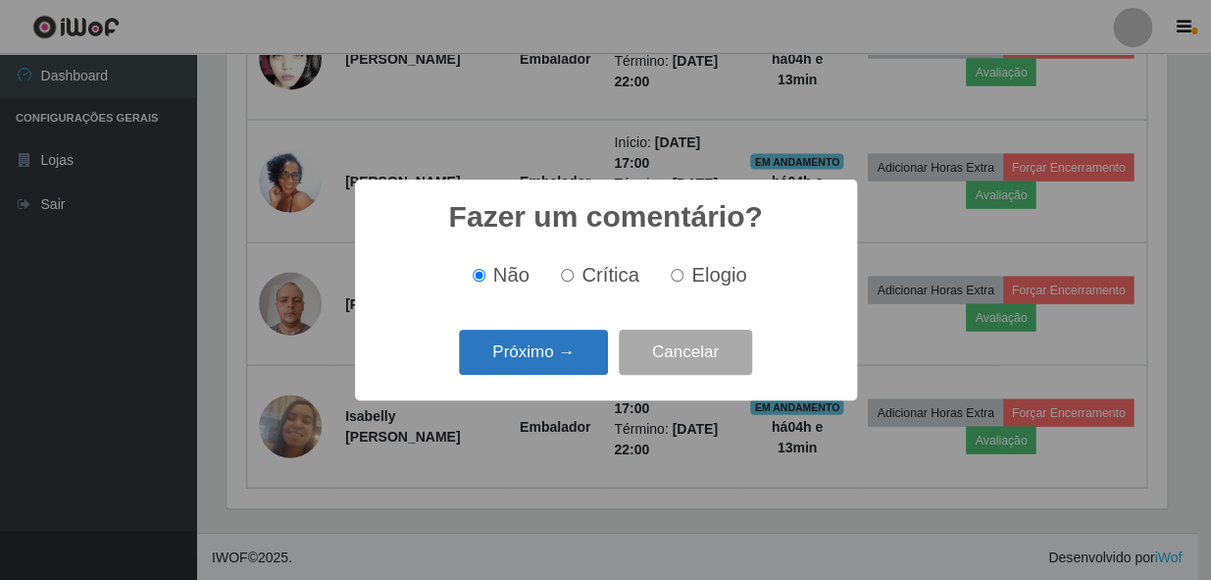
click at [535, 363] on button "Próximo →" at bounding box center [533, 353] width 149 height 46
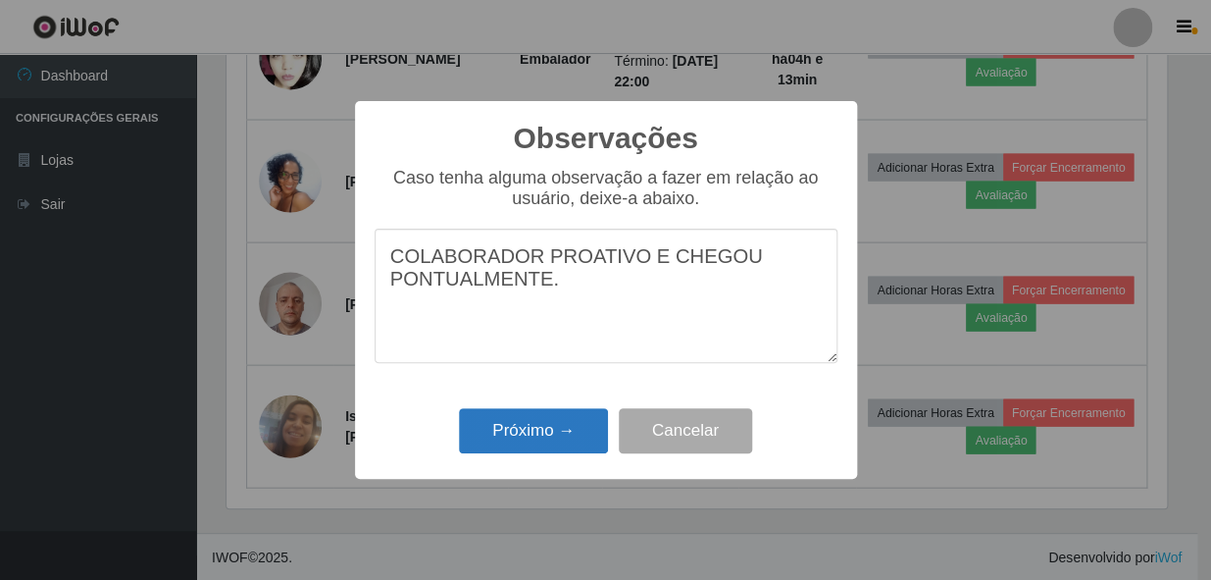
type textarea "COLABORADOR PROATIVO E CHEGOU PONTUALMENTE."
click at [534, 432] on button "Próximo →" at bounding box center [533, 431] width 149 height 46
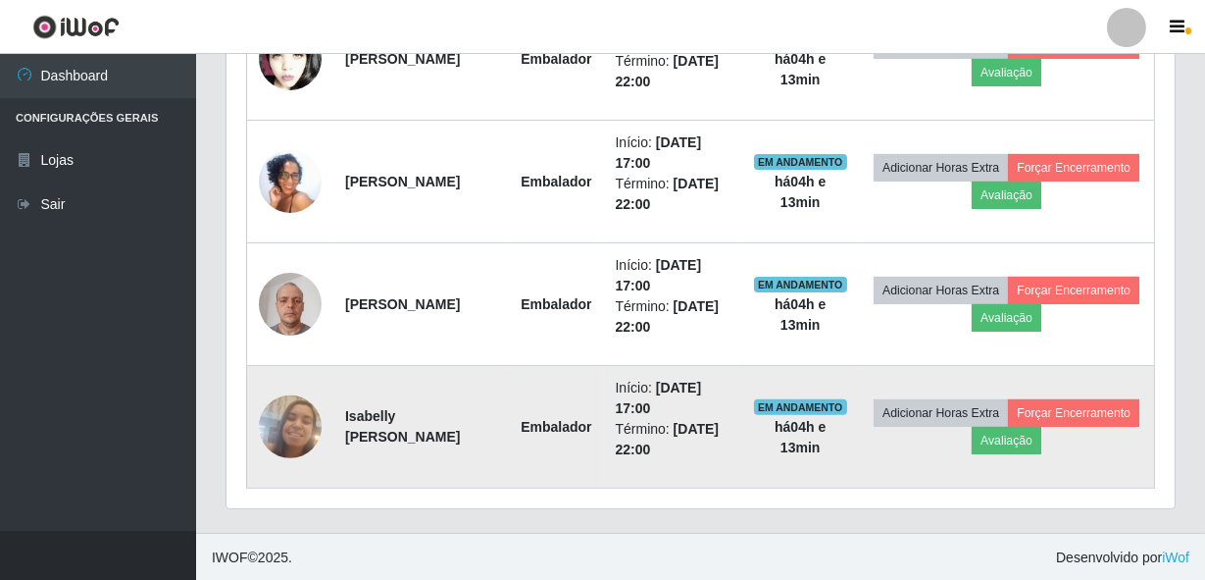
click at [1079, 461] on td "Adicionar Horas Extra Forçar Encerramento Avaliação" at bounding box center [1006, 427] width 295 height 123
click at [1041, 432] on button "Avaliação" at bounding box center [1007, 440] width 70 height 27
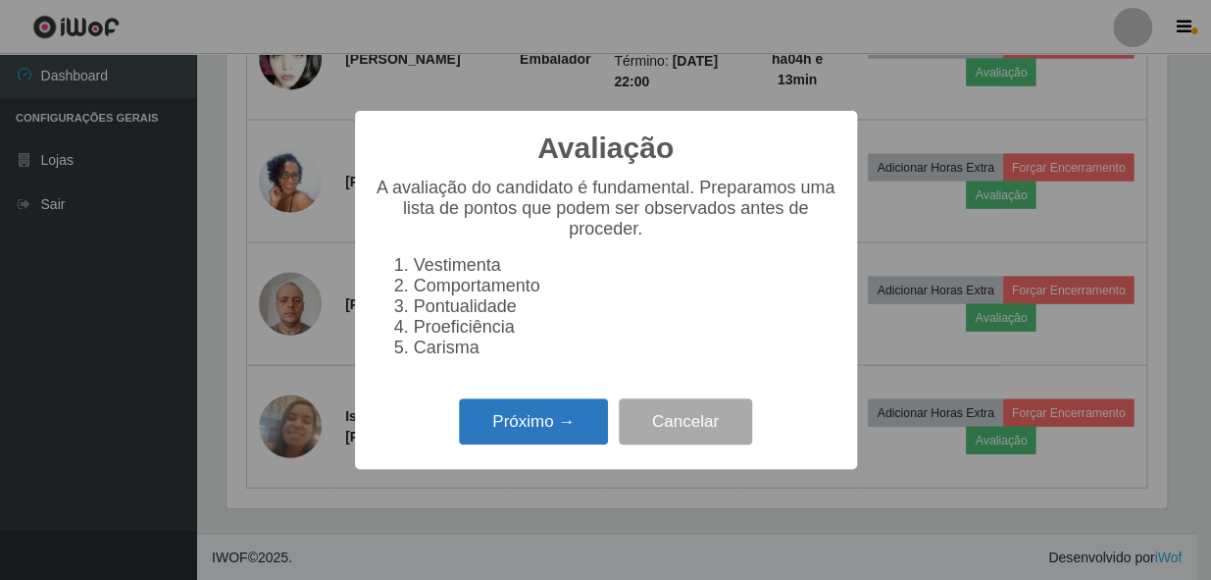
click at [565, 443] on button "Próximo →" at bounding box center [533, 421] width 149 height 46
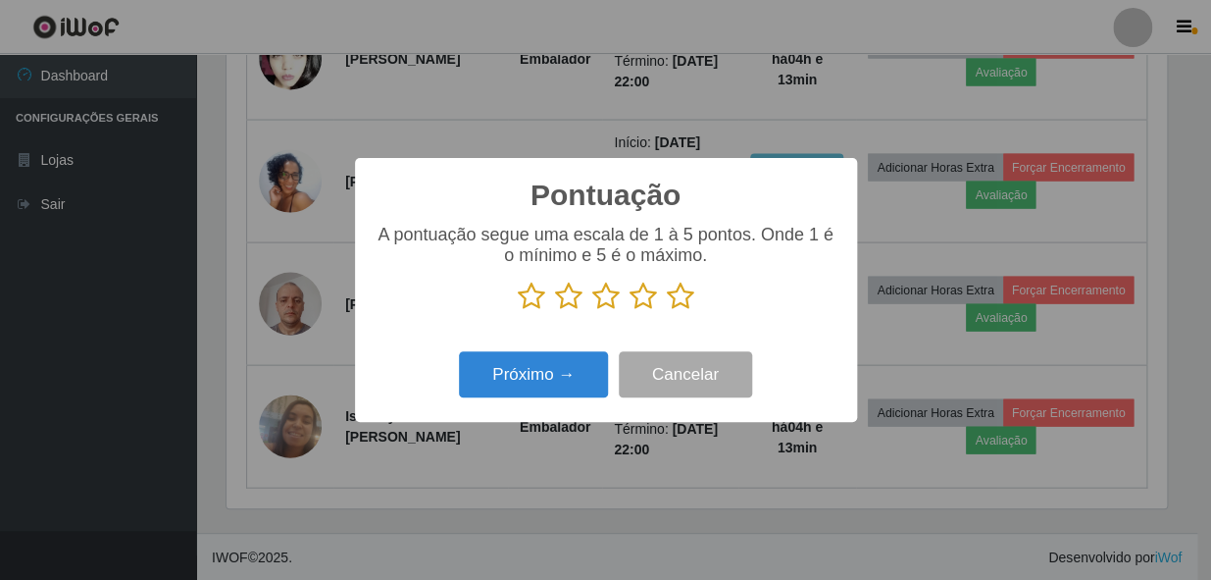
click at [676, 297] on icon at bounding box center [680, 295] width 27 height 29
click at [667, 311] on input "radio" at bounding box center [667, 311] width 0 height 0
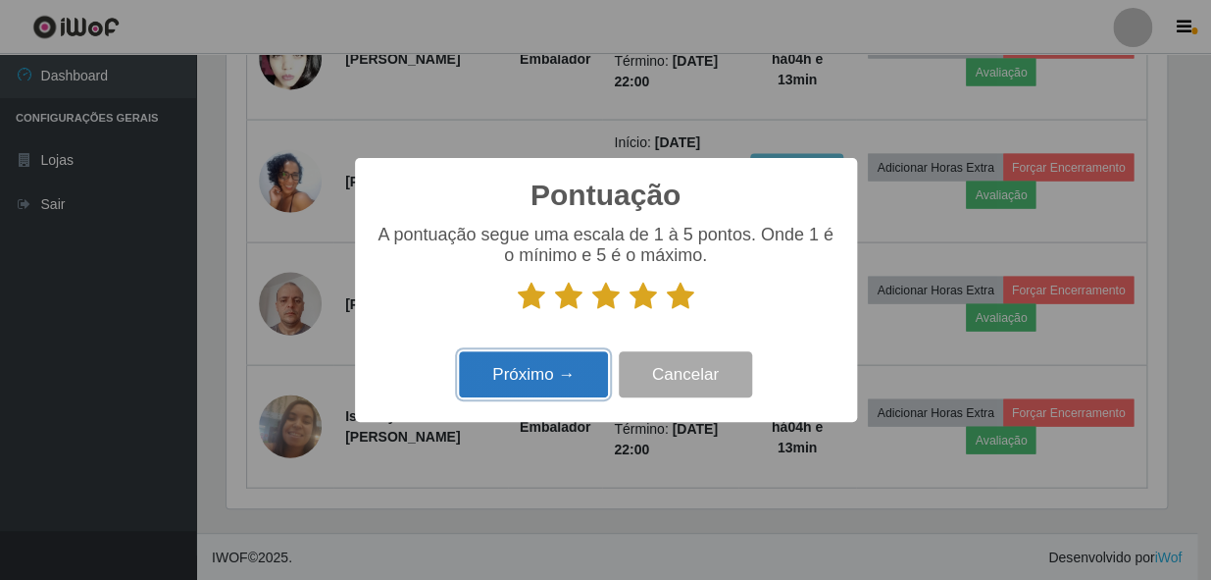
click at [553, 393] on button "Próximo →" at bounding box center [533, 374] width 149 height 46
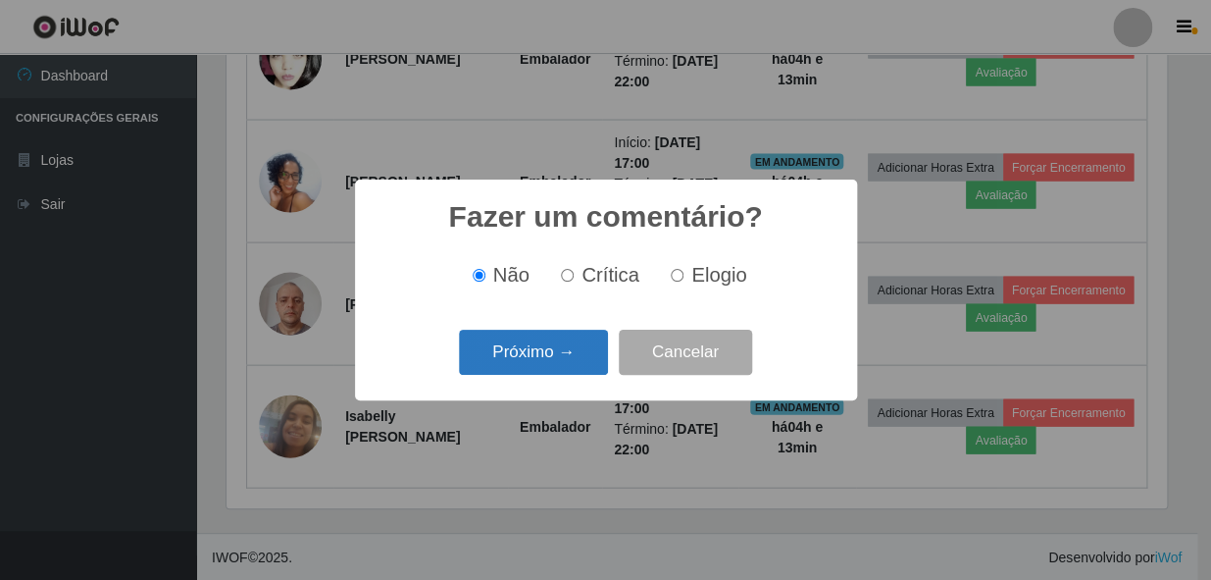
click at [553, 345] on button "Próximo →" at bounding box center [533, 353] width 149 height 46
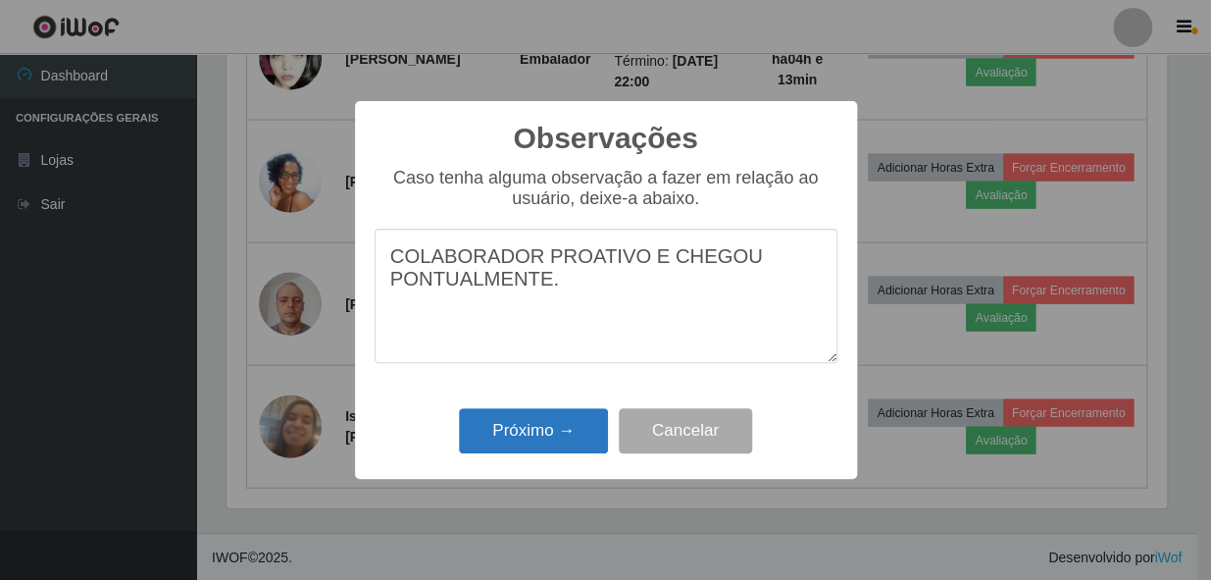
type textarea "COLABORADOR PROATIVO E CHEGOU PONTUALMENTE."
click at [543, 439] on button "Próximo →" at bounding box center [533, 431] width 149 height 46
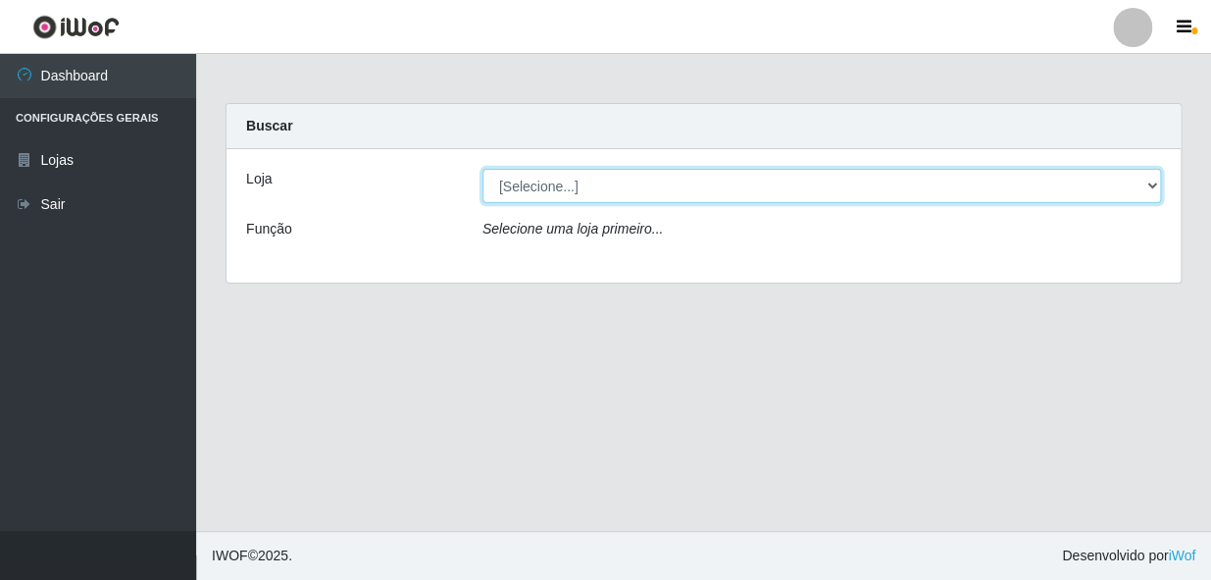
drag, startPoint x: 567, startPoint y: 193, endPoint x: 569, endPoint y: 203, distance: 10.0
click at [569, 193] on select "[Selecione...] Bemais - Ruy Carneiro" at bounding box center [821, 186] width 679 height 34
select select "230"
click at [482, 169] on select "[Selecione...] Bemais - Ruy Carneiro" at bounding box center [821, 186] width 679 height 34
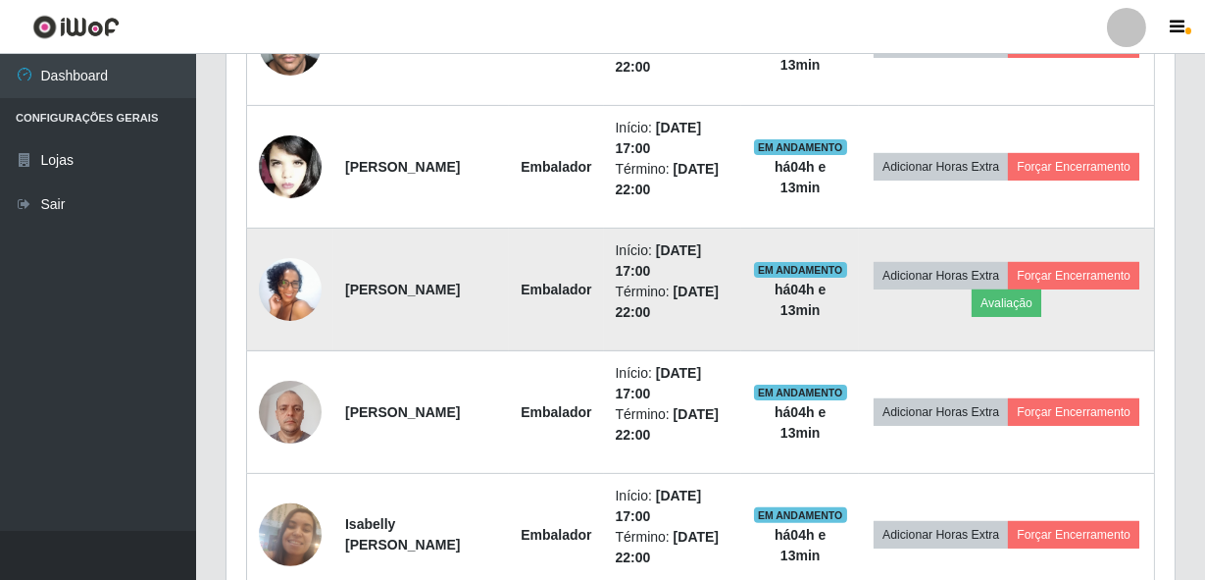
scroll to position [1247, 0]
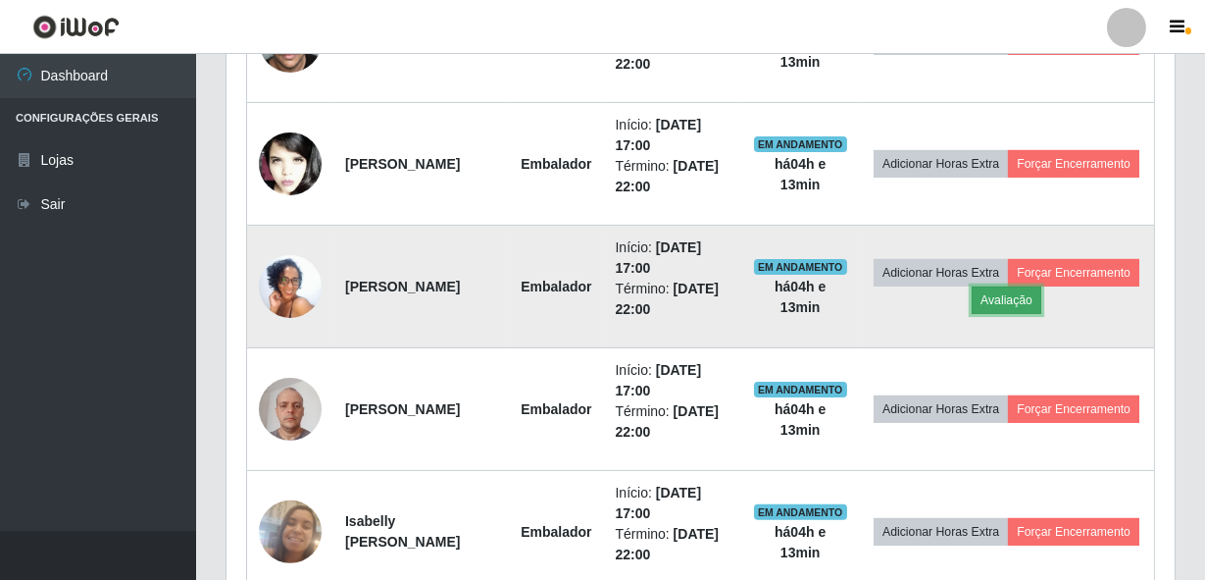
click at [1041, 298] on button "Avaliação" at bounding box center [1007, 299] width 70 height 27
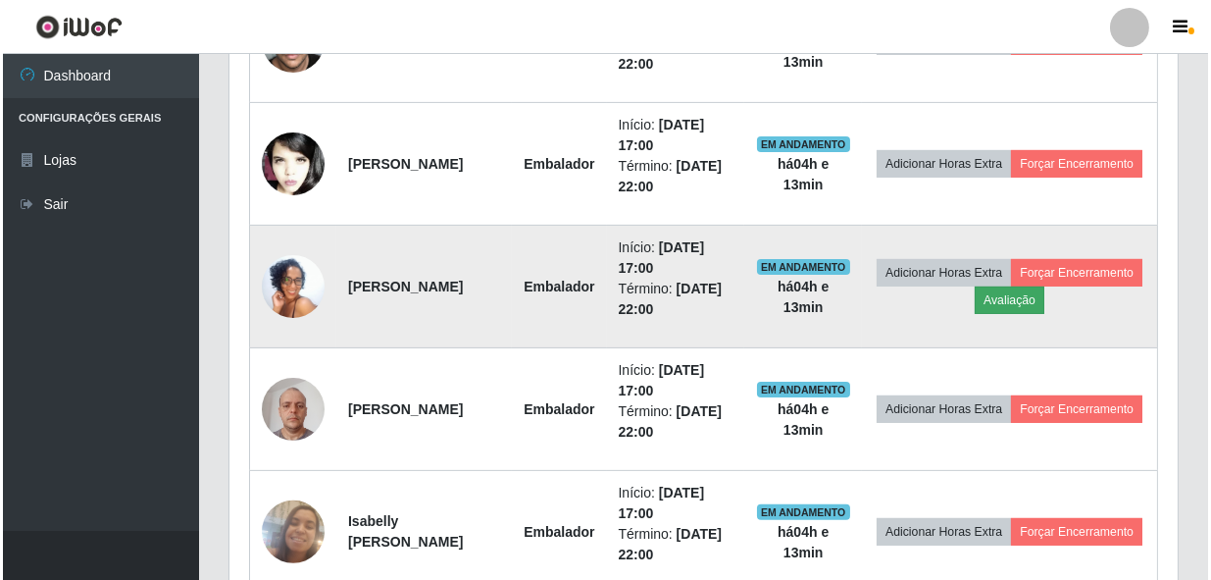
scroll to position [407, 939]
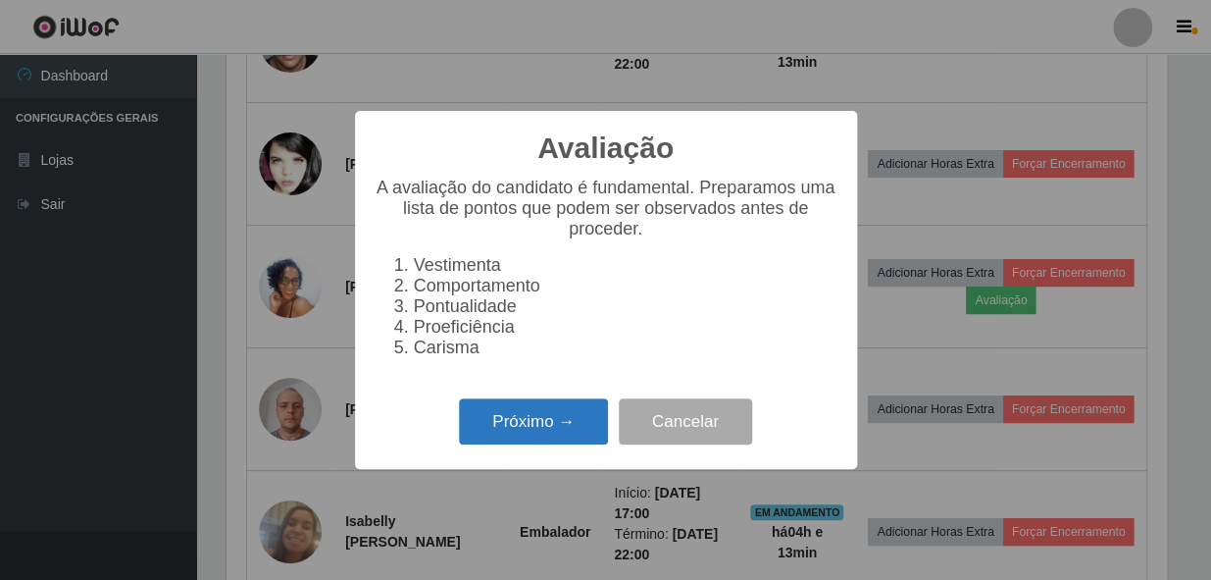
click at [550, 442] on button "Próximo →" at bounding box center [533, 421] width 149 height 46
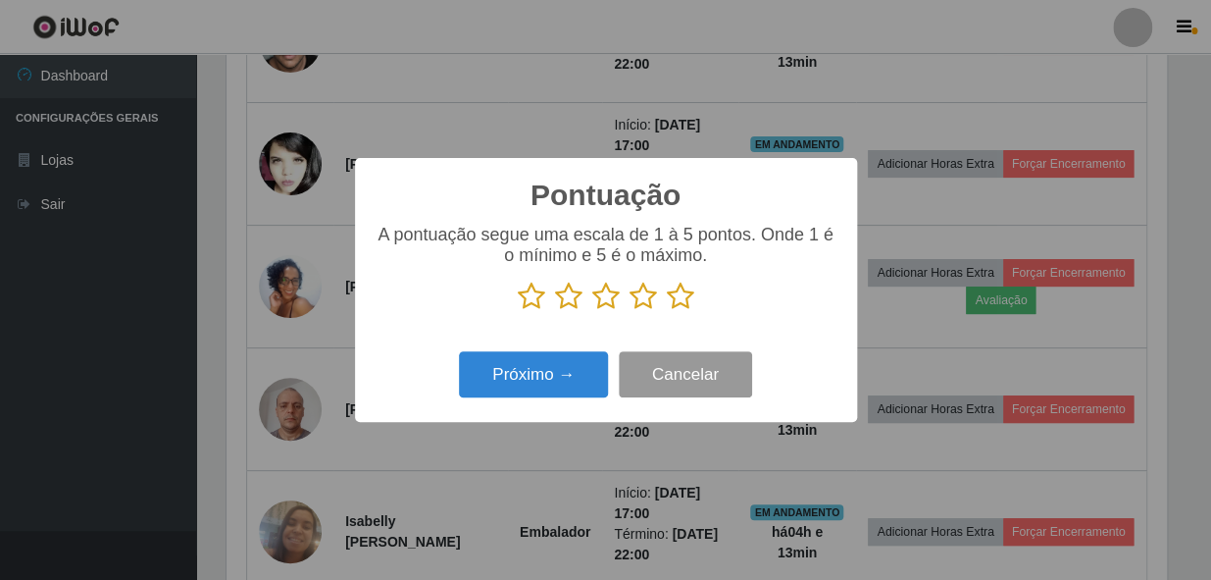
scroll to position [980264, 979729]
drag, startPoint x: 671, startPoint y: 291, endPoint x: 655, endPoint y: 303, distance: 19.6
click at [670, 292] on icon at bounding box center [680, 295] width 27 height 29
click at [667, 311] on input "radio" at bounding box center [667, 311] width 0 height 0
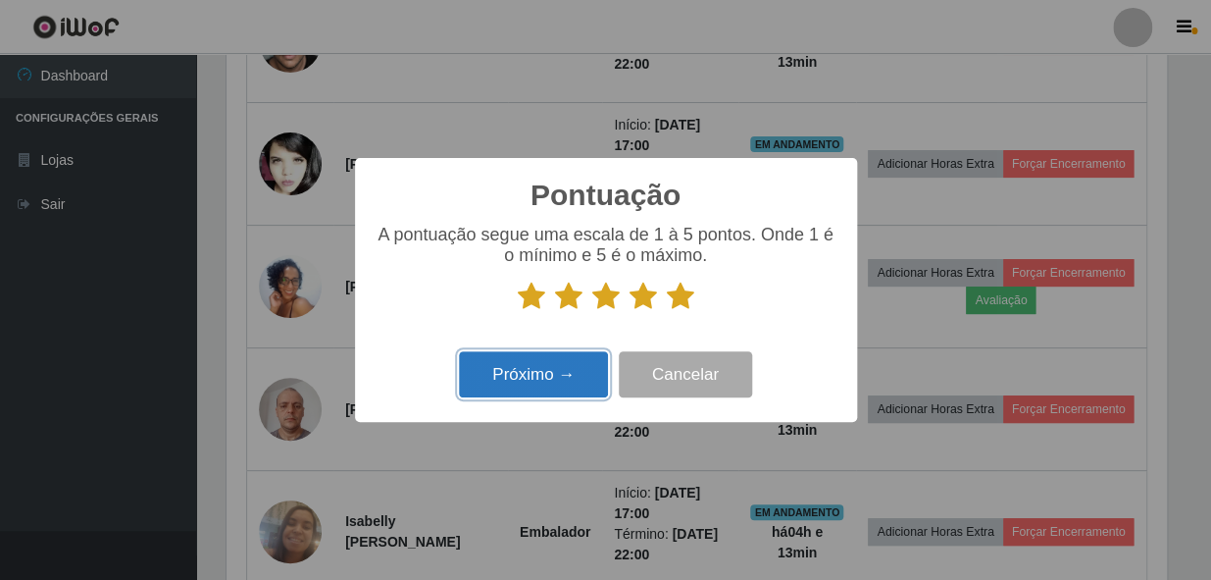
click at [533, 370] on button "Próximo →" at bounding box center [533, 374] width 149 height 46
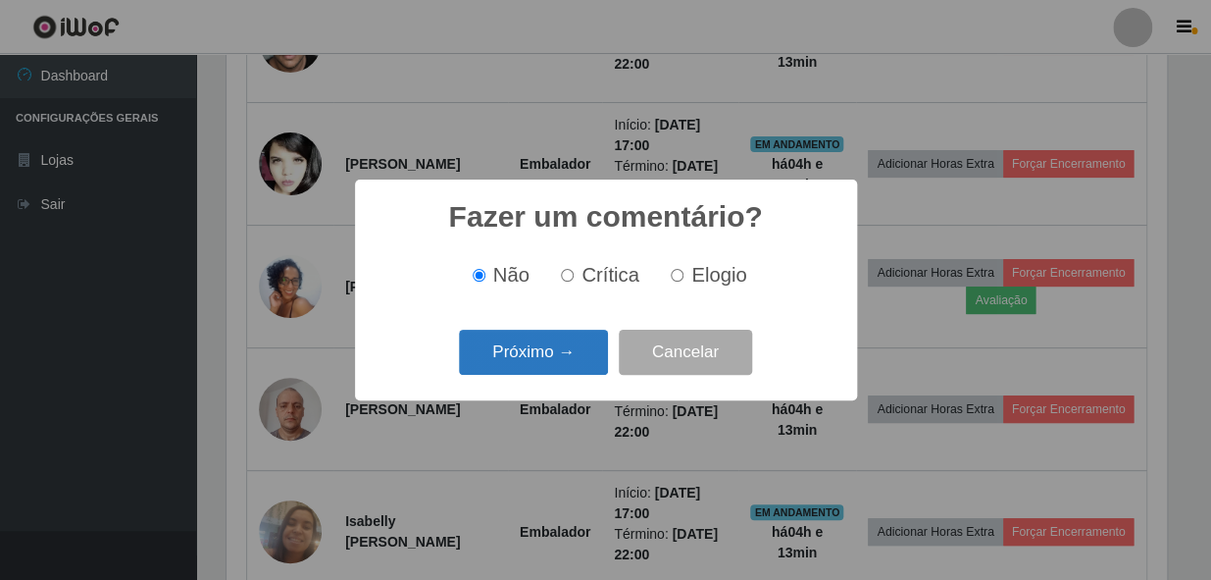
click at [532, 354] on button "Próximo →" at bounding box center [533, 353] width 149 height 46
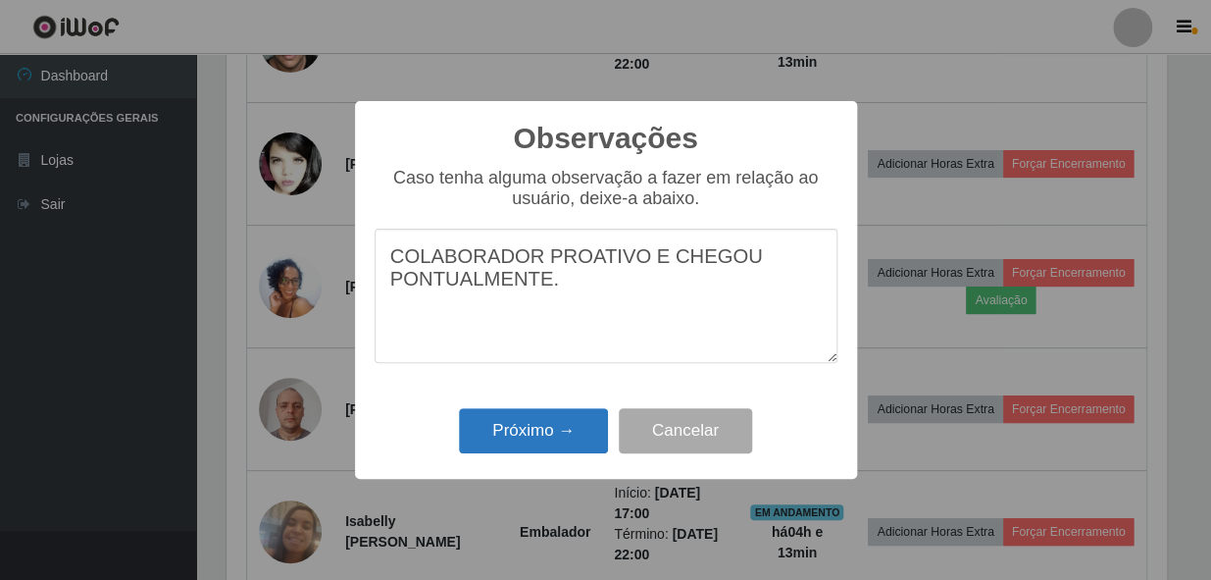
type textarea "COLABORADOR PROATIVO E CHEGOU PONTUALMENTE."
click at [529, 439] on button "Próximo →" at bounding box center [533, 431] width 149 height 46
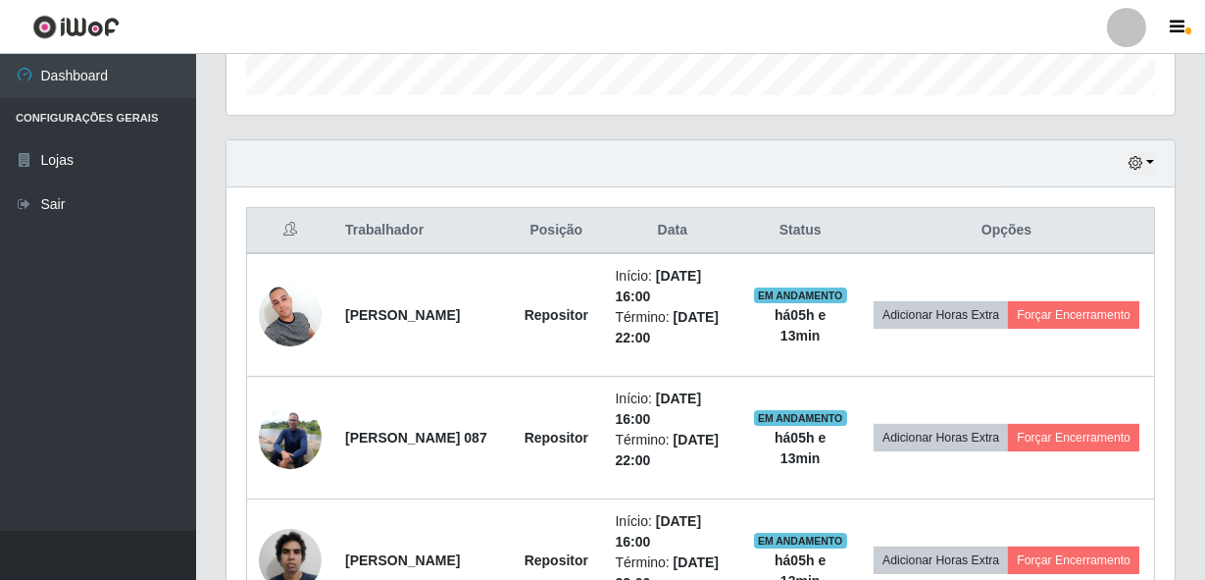
scroll to position [549, 0]
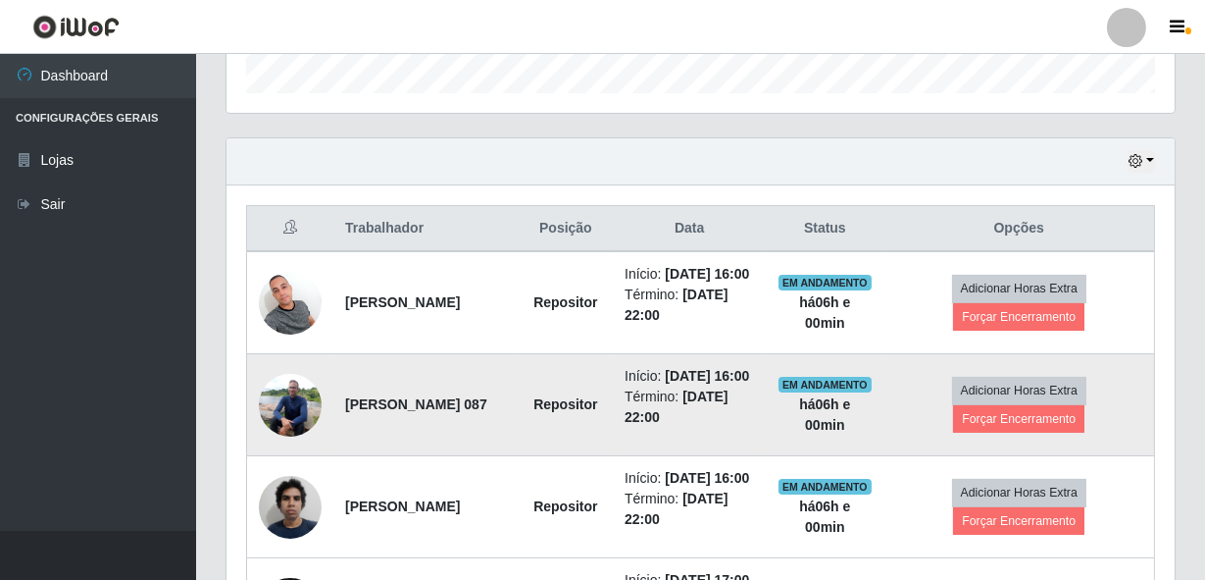
scroll to position [638, 0]
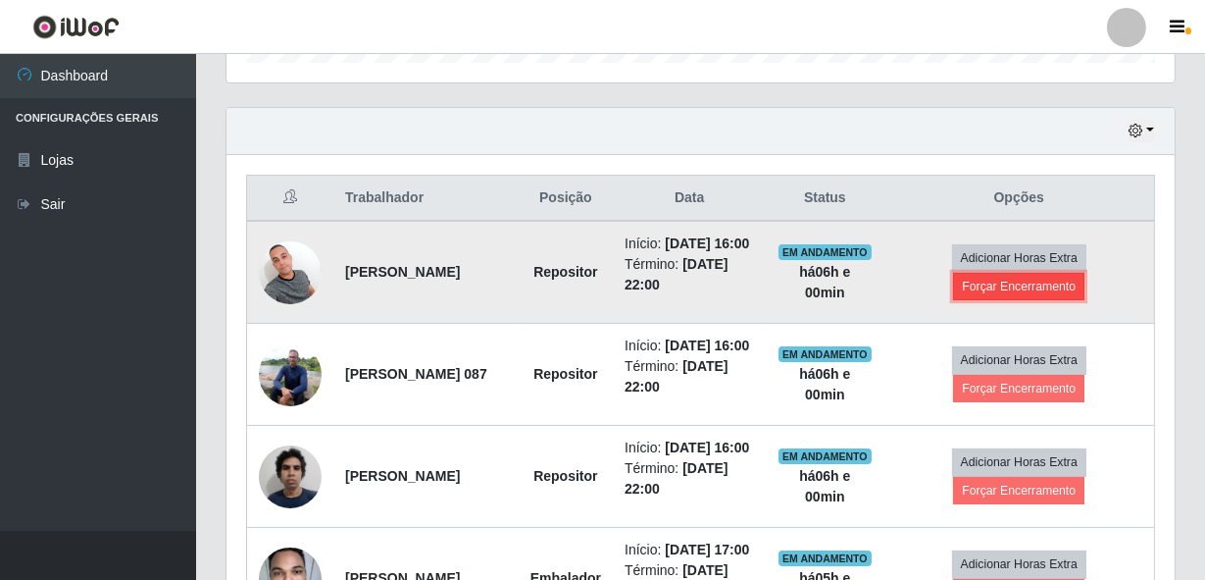
click at [1030, 299] on button "Forçar Encerramento" at bounding box center [1018, 286] width 131 height 27
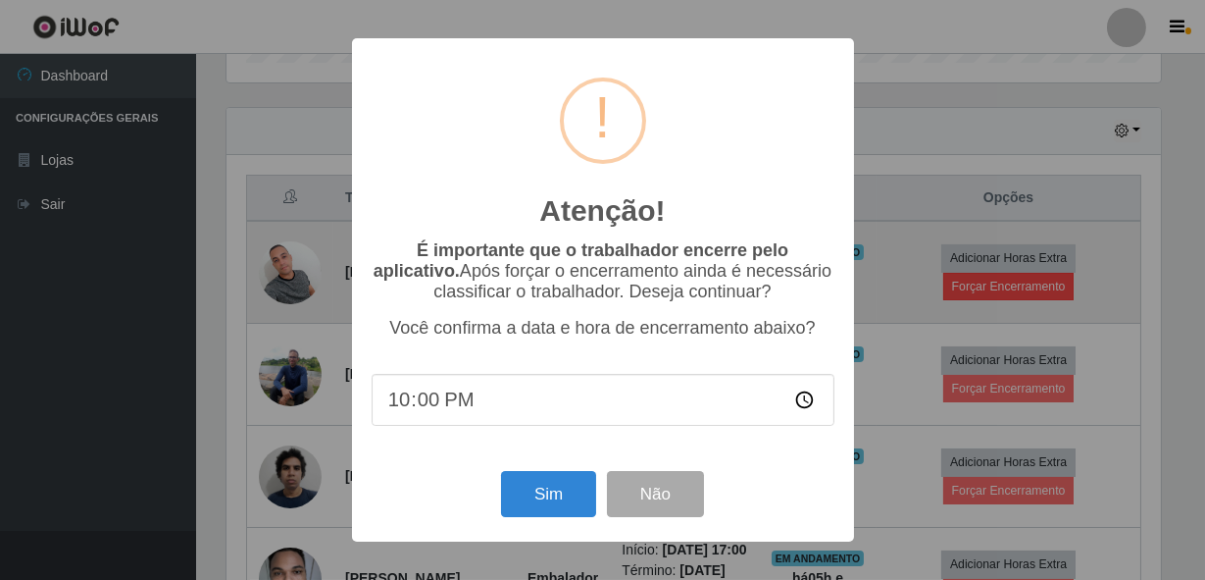
scroll to position [407, 939]
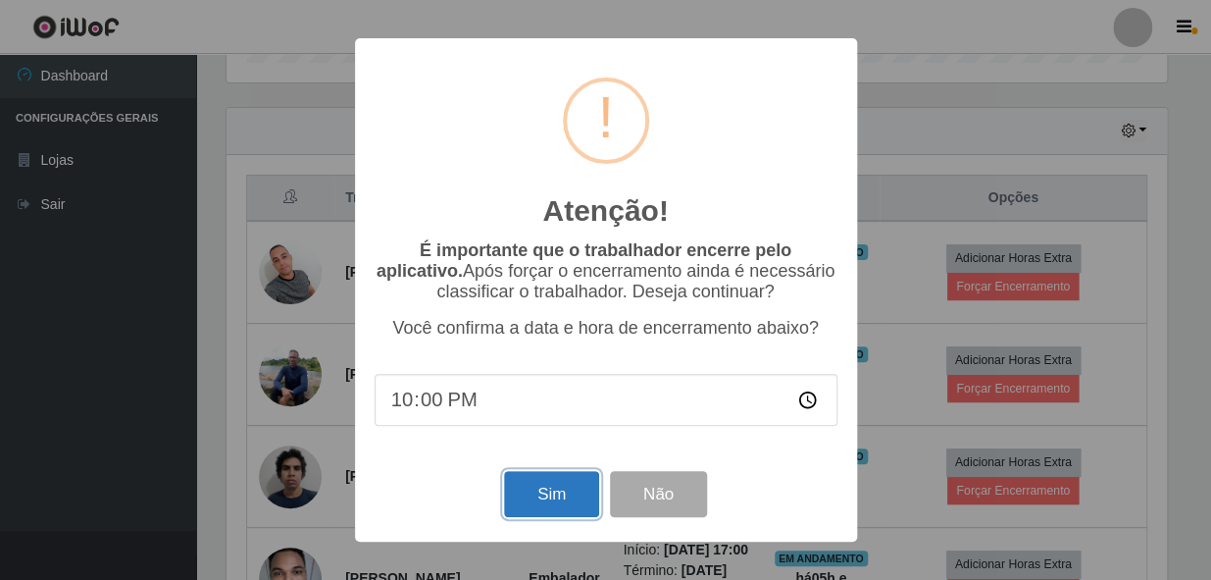
click at [543, 499] on button "Sim" at bounding box center [551, 494] width 95 height 46
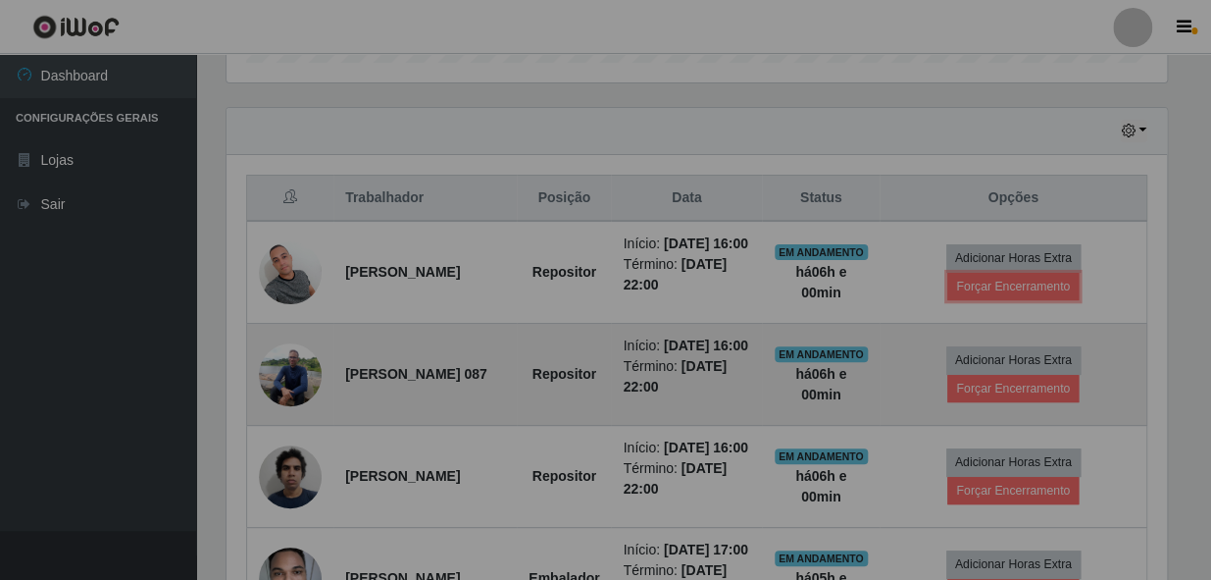
scroll to position [407, 948]
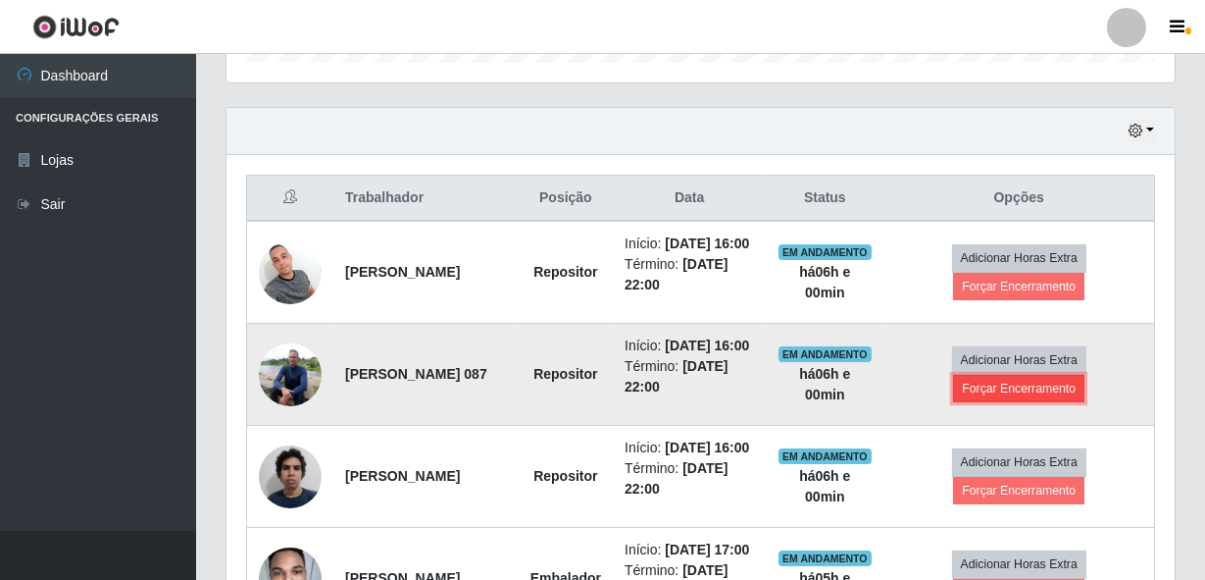
click at [1030, 402] on button "Forçar Encerramento" at bounding box center [1018, 388] width 131 height 27
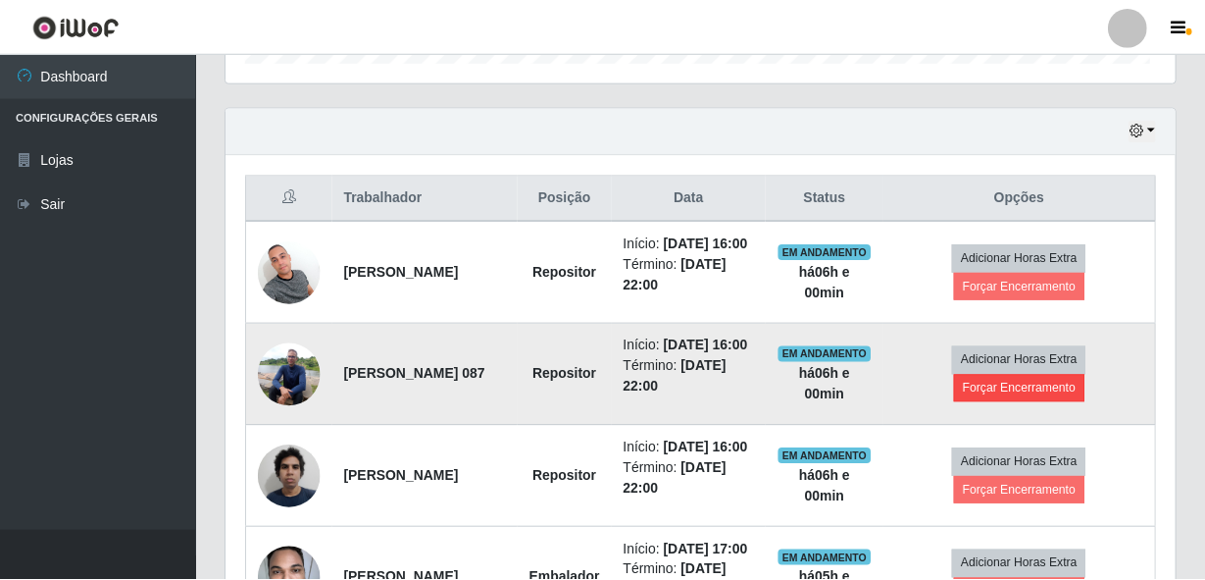
scroll to position [407, 939]
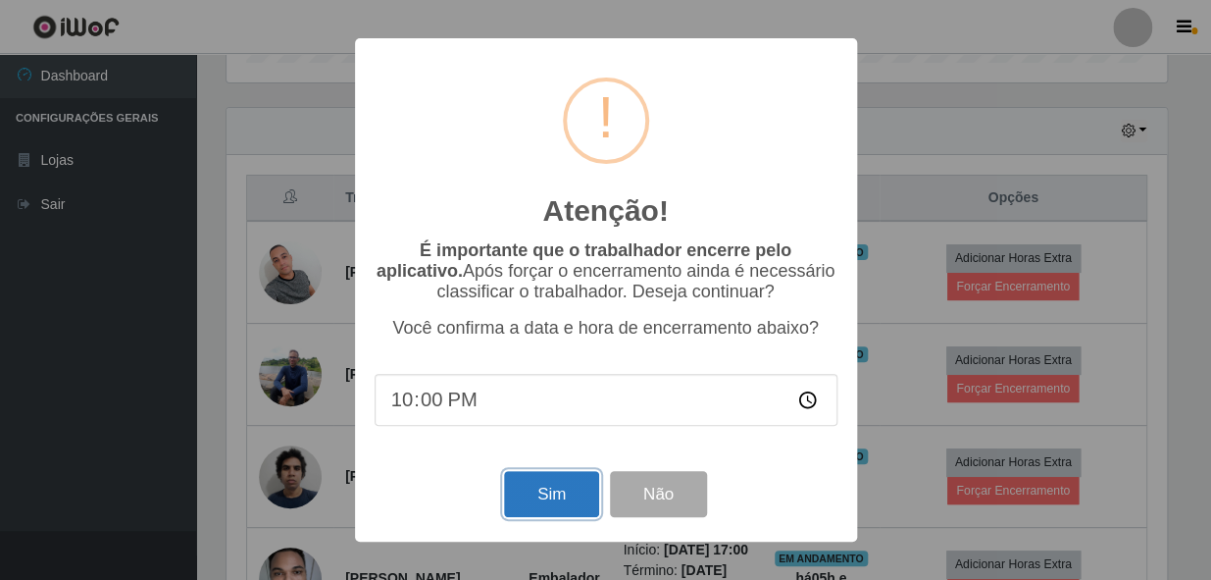
click at [519, 506] on button "Sim" at bounding box center [551, 494] width 95 height 46
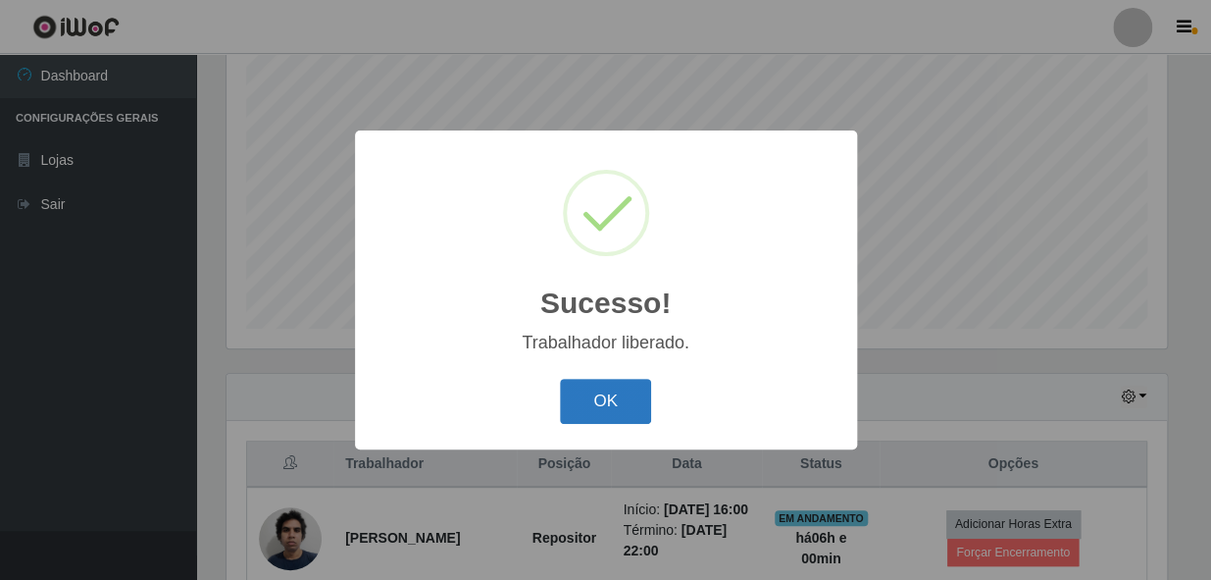
click at [609, 409] on button "OK" at bounding box center [605, 402] width 91 height 46
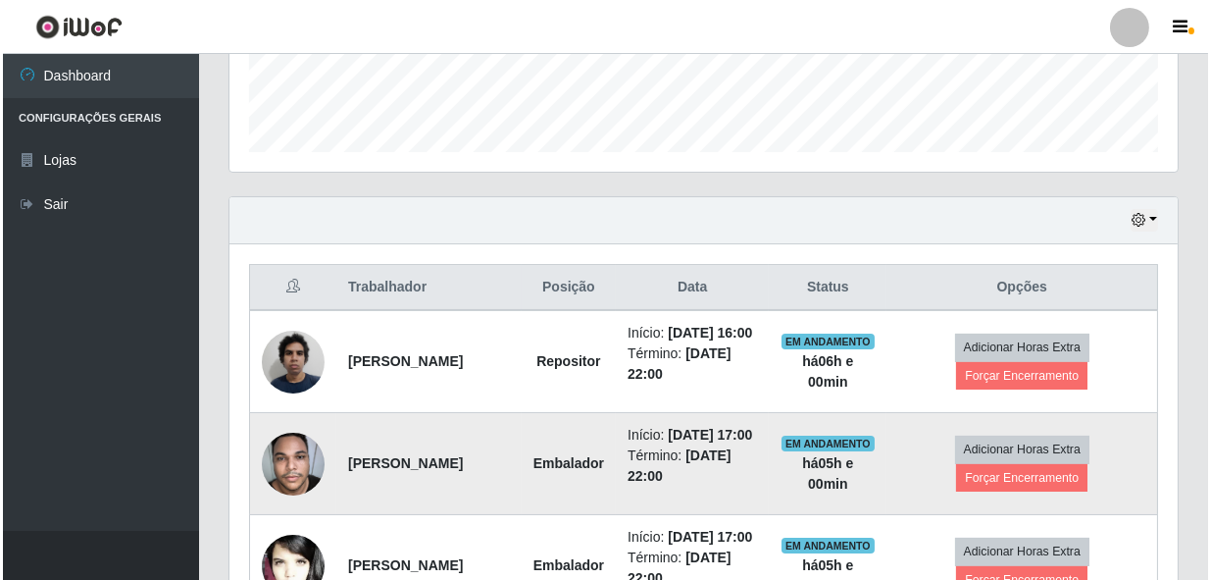
scroll to position [550, 0]
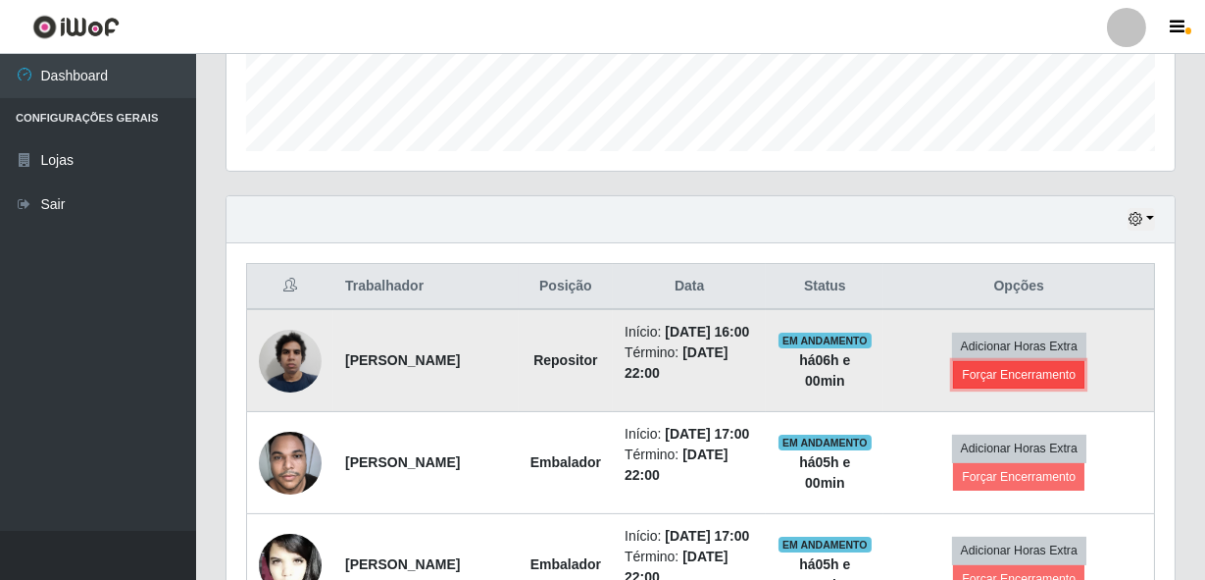
click at [1007, 388] on button "Forçar Encerramento" at bounding box center [1018, 374] width 131 height 27
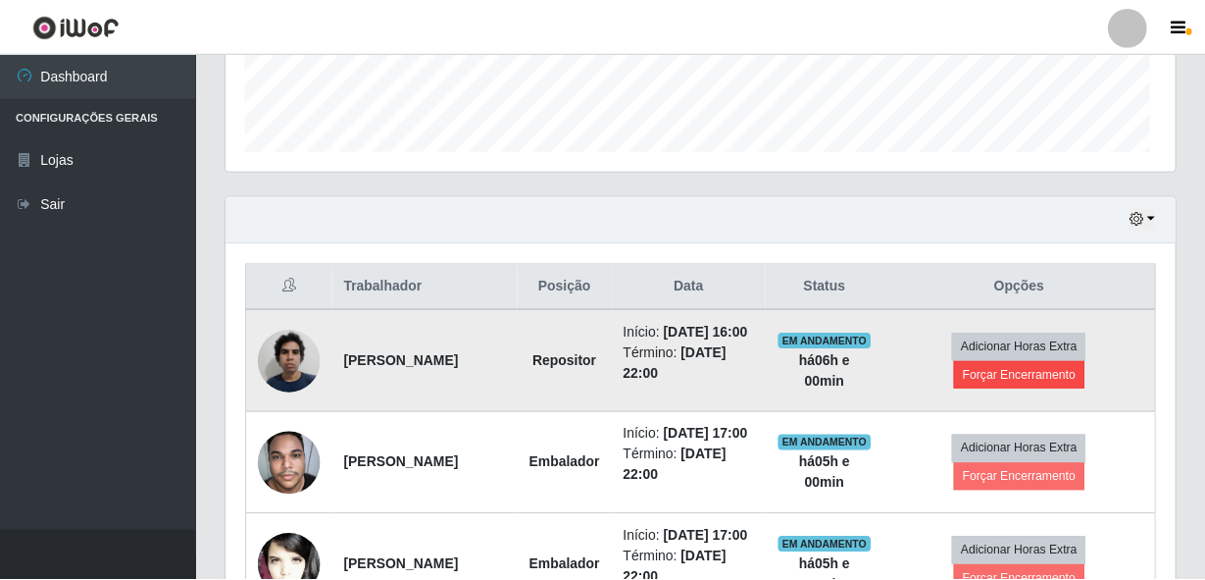
scroll to position [407, 939]
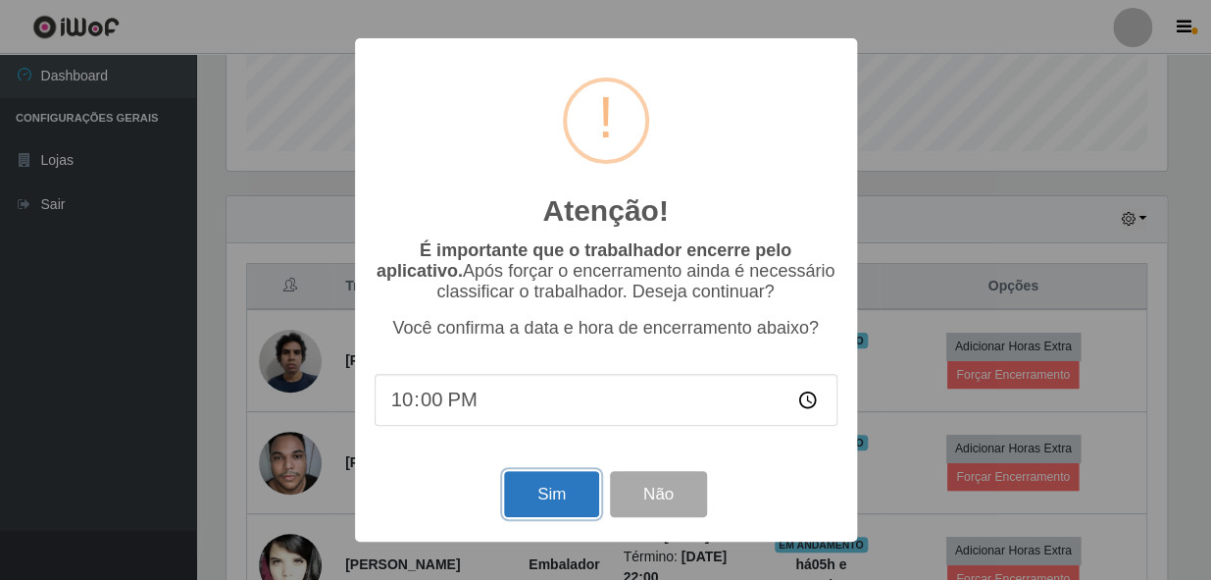
click at [576, 491] on button "Sim" at bounding box center [551, 494] width 95 height 46
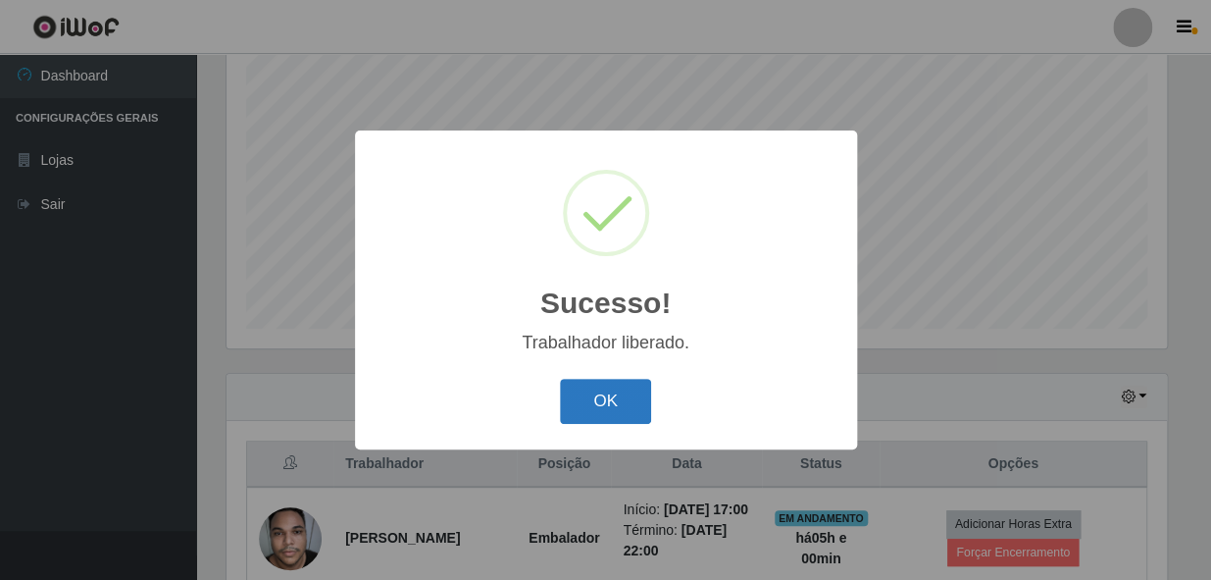
click at [640, 401] on button "OK" at bounding box center [605, 402] width 91 height 46
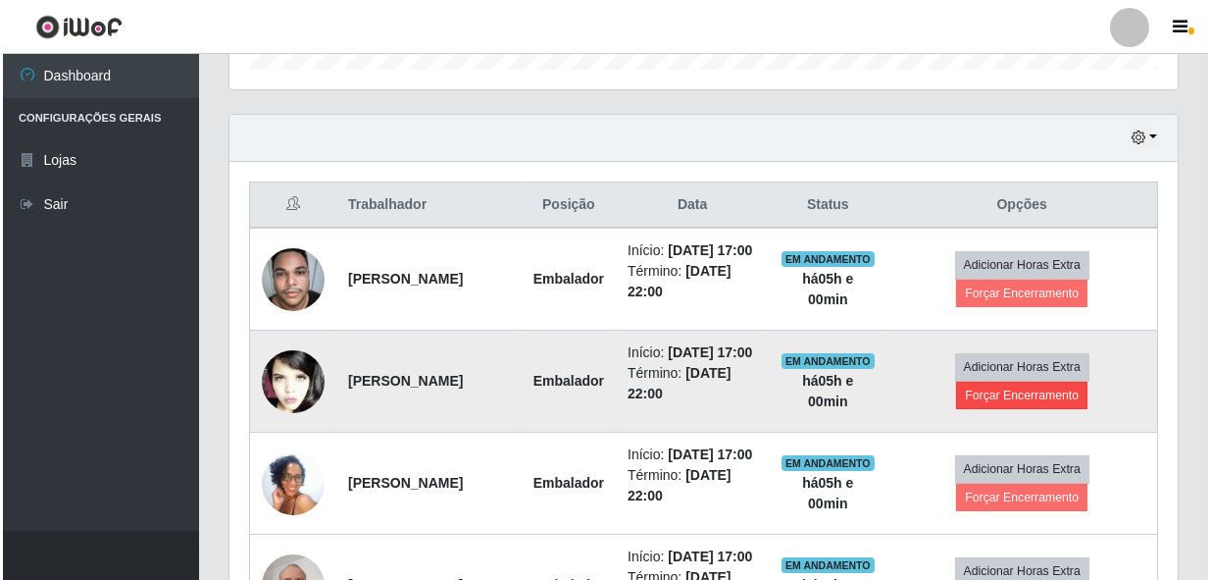
scroll to position [639, 0]
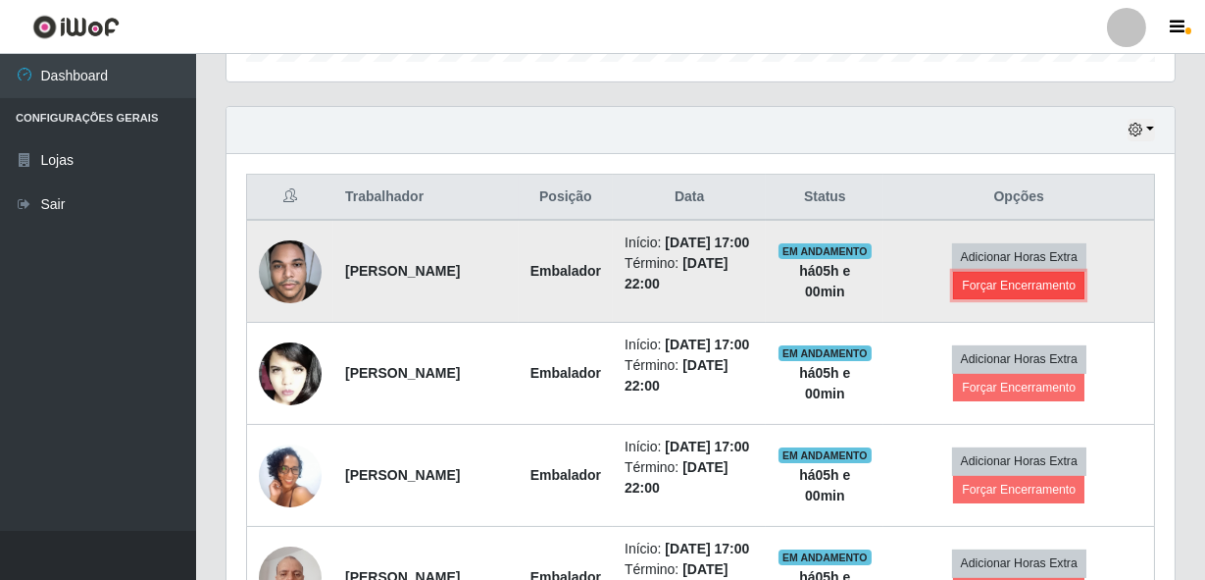
click at [1033, 294] on button "Forçar Encerramento" at bounding box center [1018, 285] width 131 height 27
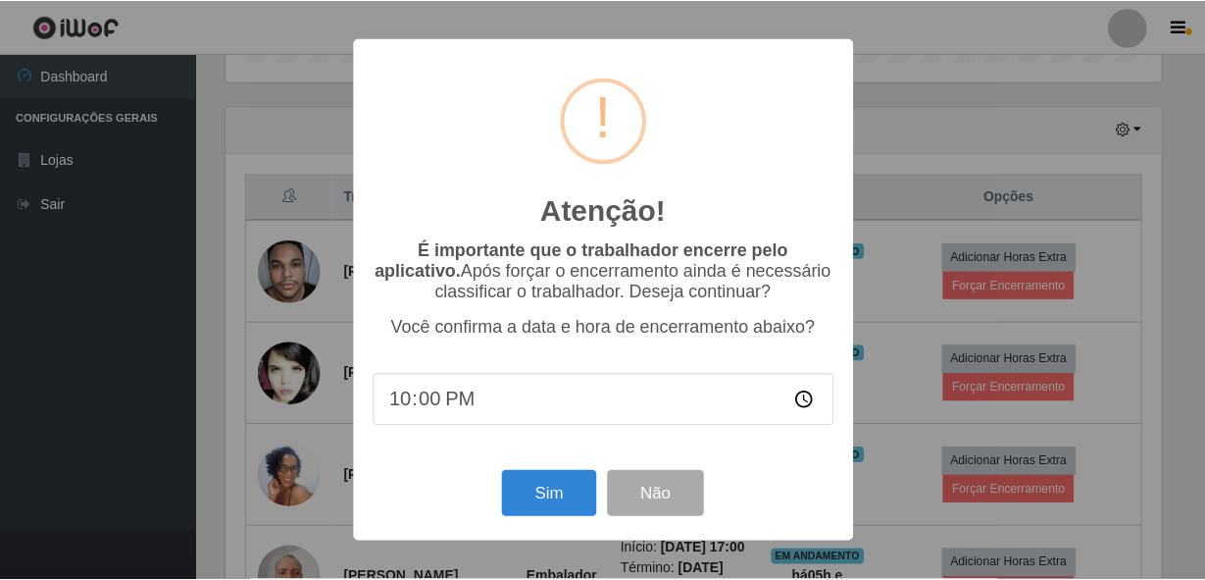
scroll to position [407, 939]
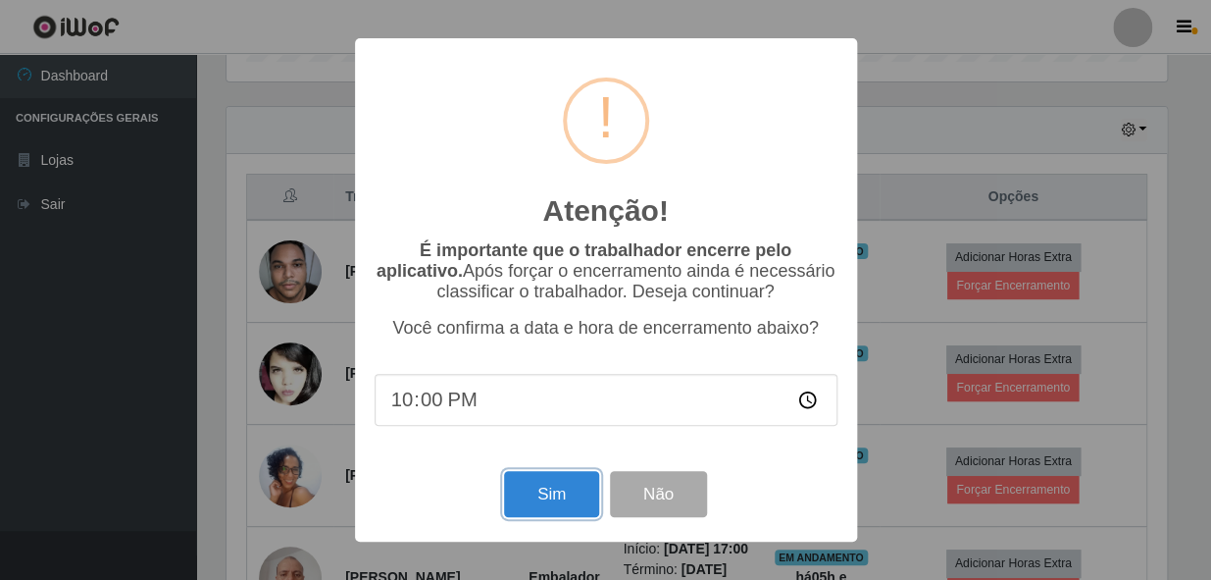
click at [567, 506] on button "Sim" at bounding box center [551, 494] width 95 height 46
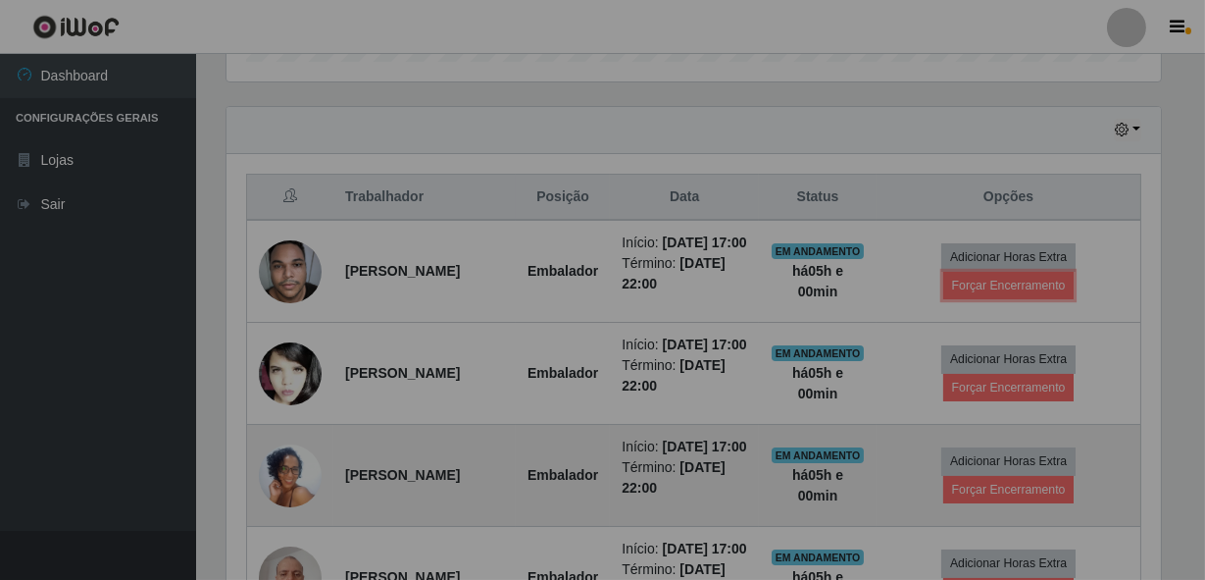
scroll to position [0, 0]
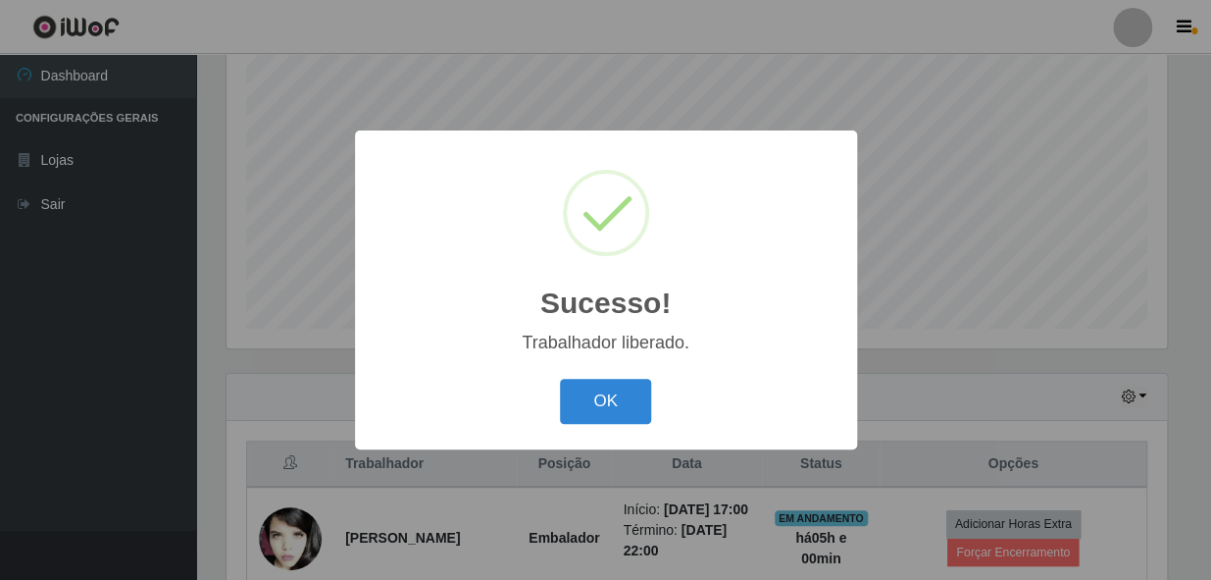
click at [610, 377] on div "OK Cancel" at bounding box center [606, 401] width 463 height 56
click at [626, 388] on button "OK" at bounding box center [605, 402] width 91 height 46
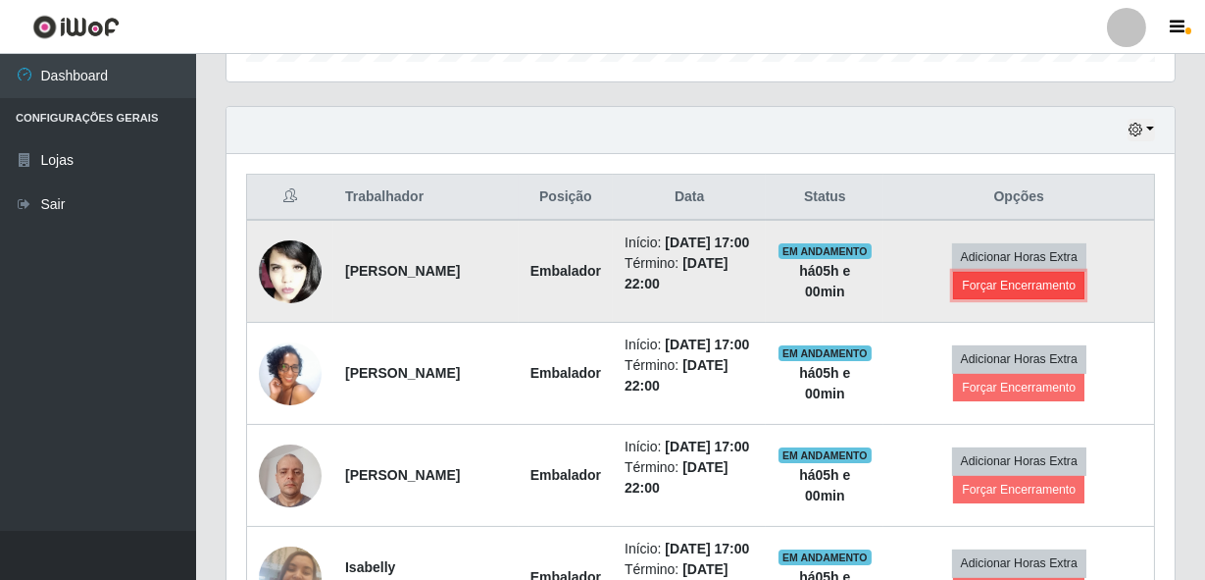
click at [1073, 287] on button "Forçar Encerramento" at bounding box center [1018, 285] width 131 height 27
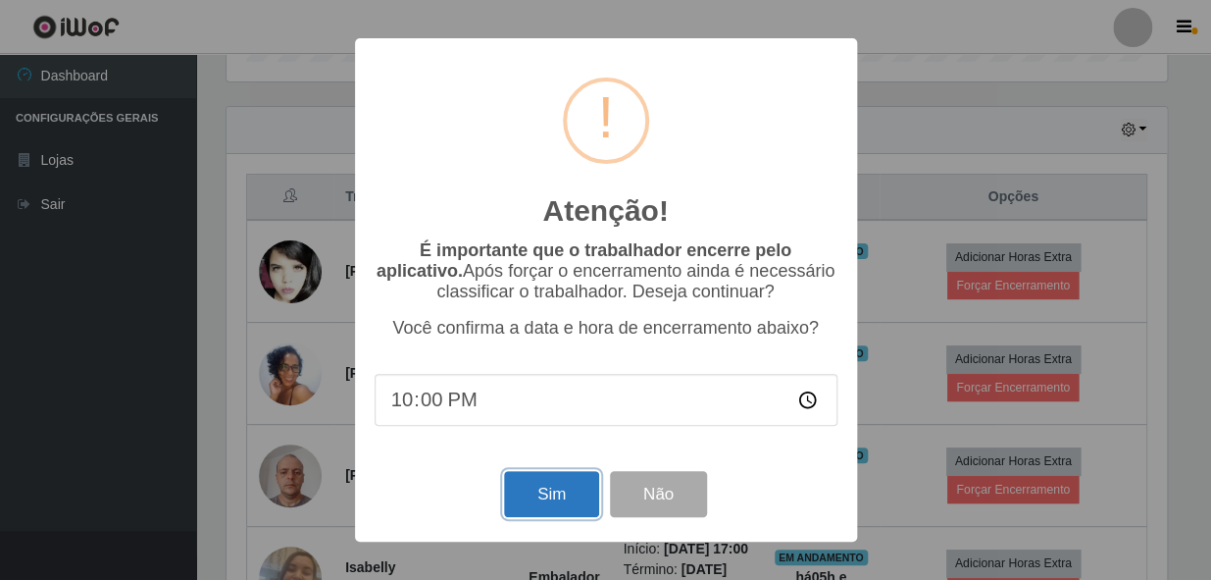
click at [549, 503] on button "Sim" at bounding box center [551, 494] width 95 height 46
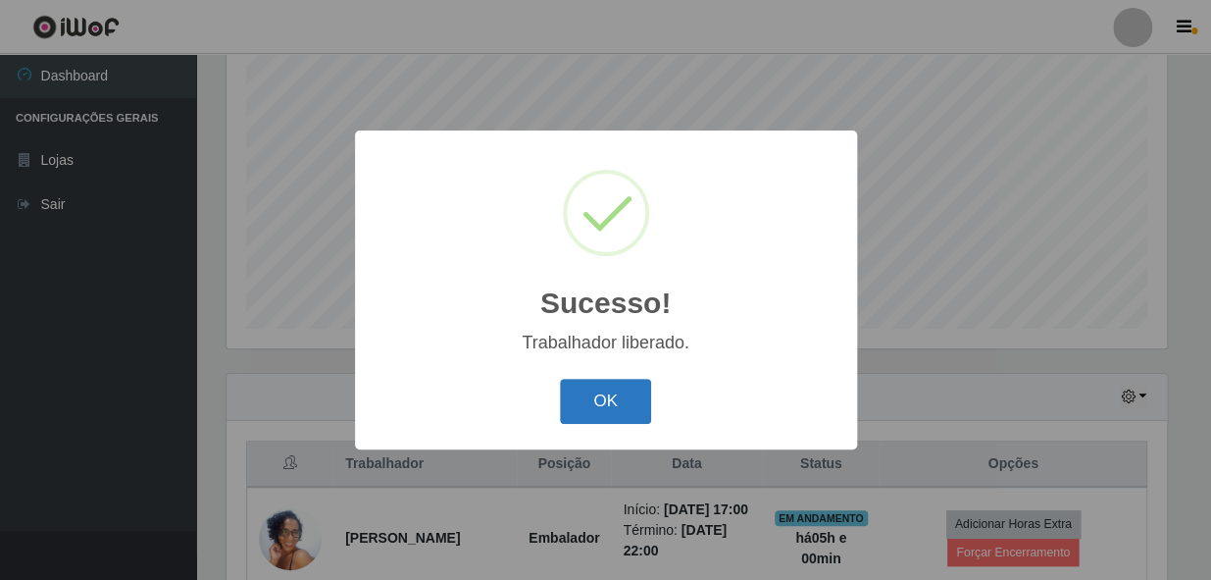
click at [612, 401] on button "OK" at bounding box center [605, 402] width 91 height 46
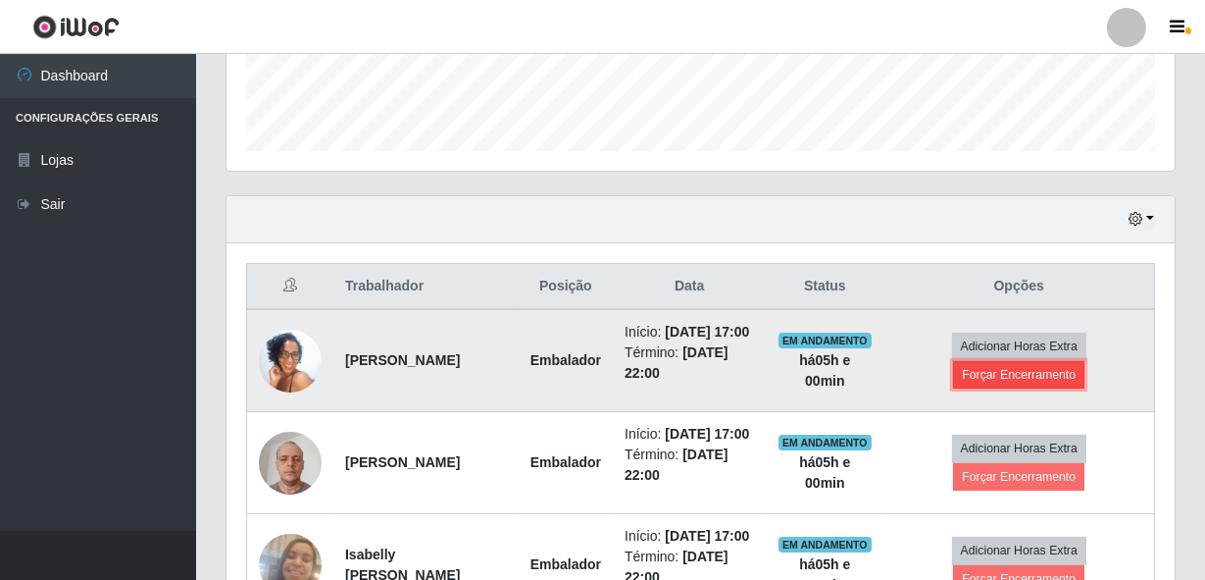
click at [1022, 380] on button "Forçar Encerramento" at bounding box center [1018, 374] width 131 height 27
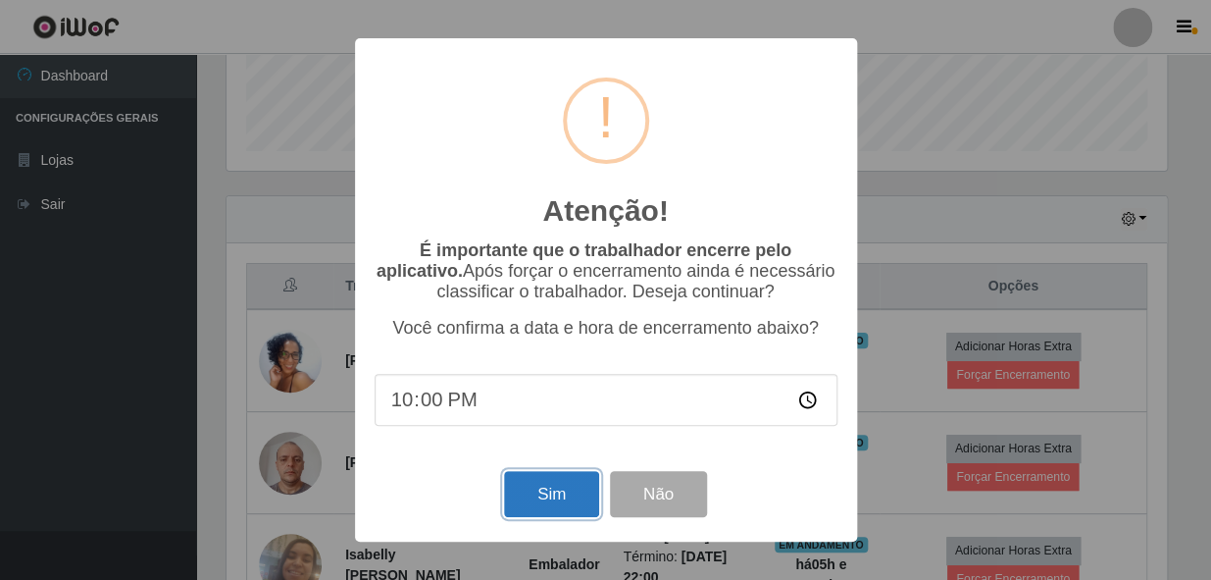
click at [539, 508] on button "Sim" at bounding box center [551, 494] width 95 height 46
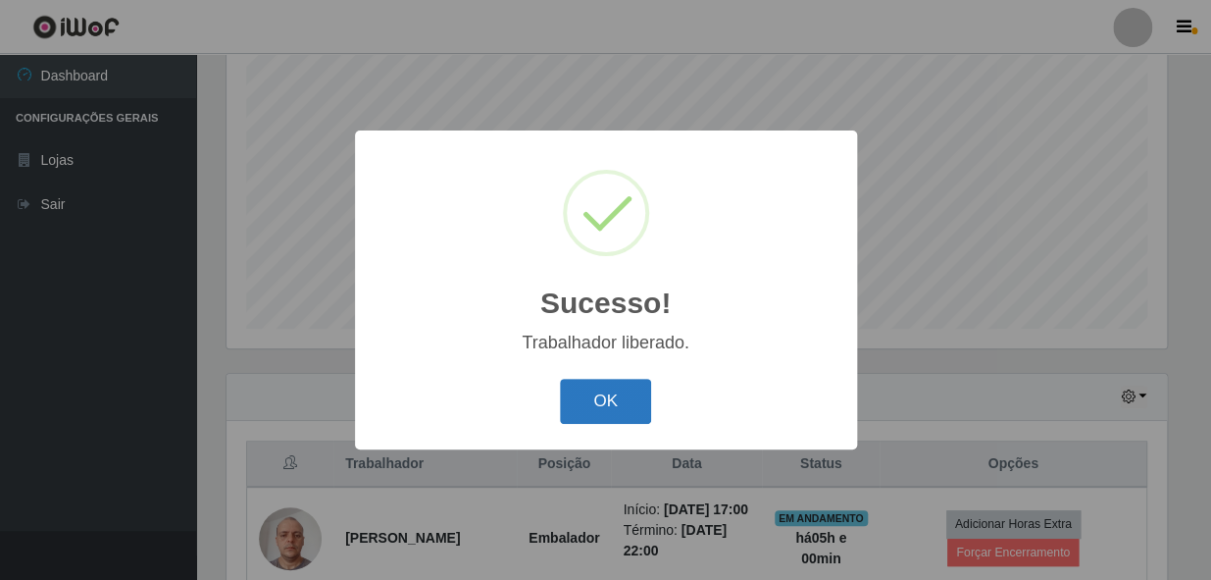
click at [585, 402] on button "OK" at bounding box center [605, 402] width 91 height 46
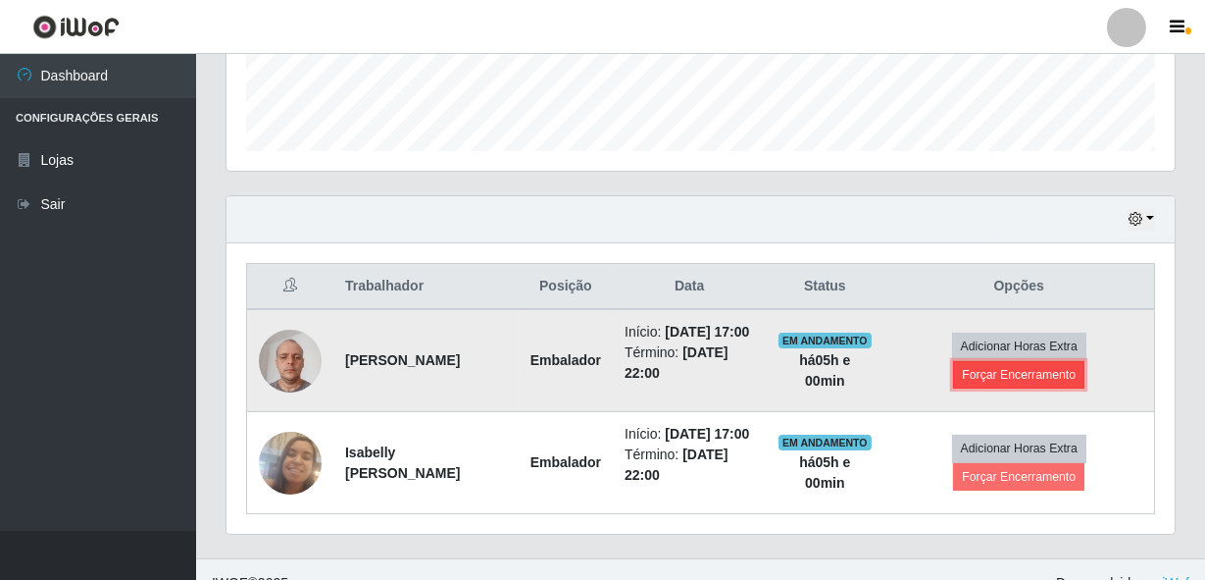
click at [1012, 386] on button "Forçar Encerramento" at bounding box center [1018, 374] width 131 height 27
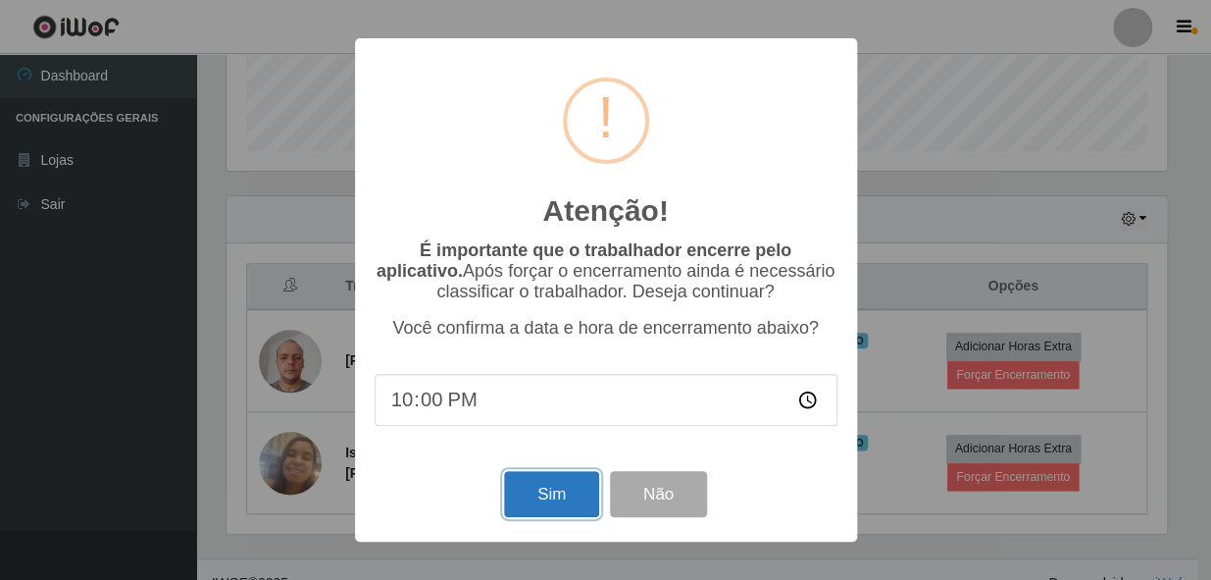
click at [534, 500] on button "Sim" at bounding box center [551, 494] width 95 height 46
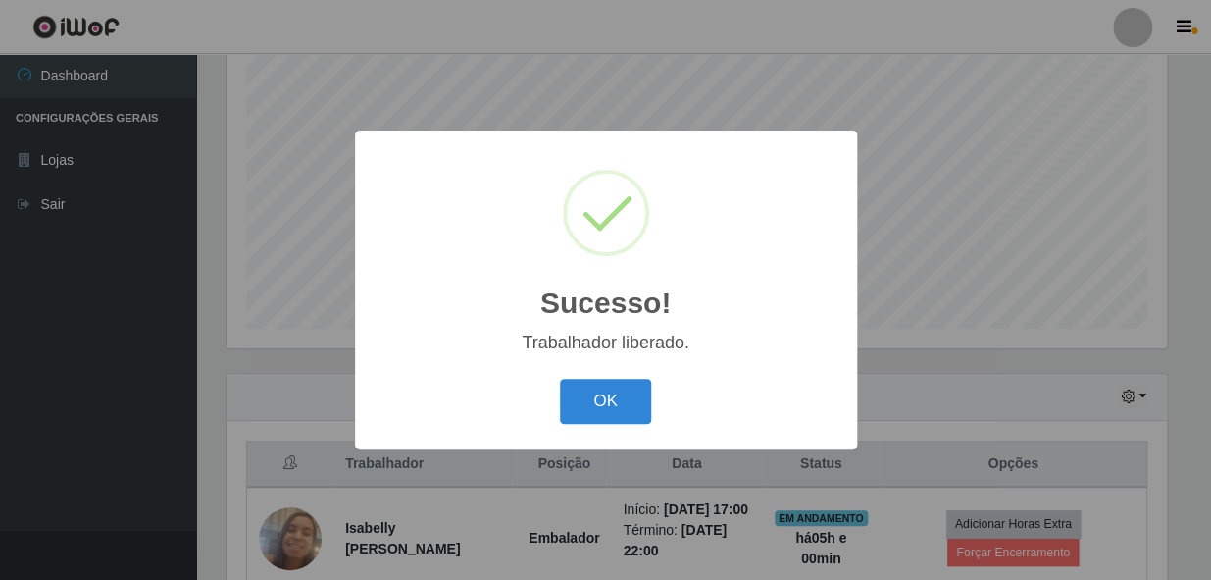
click at [587, 374] on div "OK Cancel" at bounding box center [606, 401] width 463 height 56
click at [597, 401] on button "OK" at bounding box center [605, 402] width 91 height 46
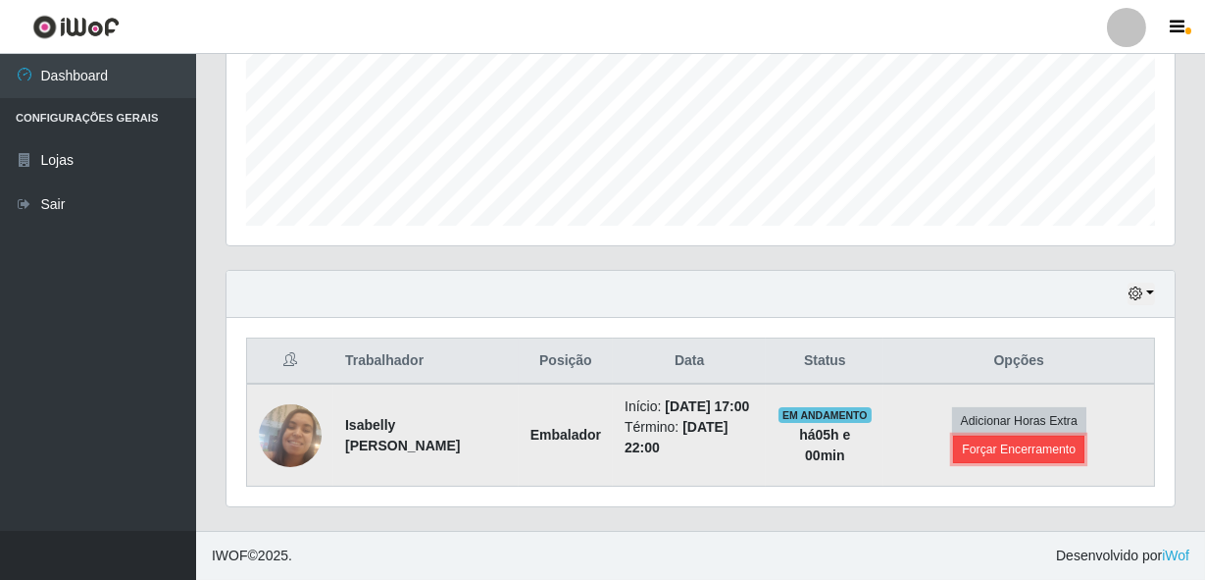
click at [1006, 449] on button "Forçar Encerramento" at bounding box center [1018, 448] width 131 height 27
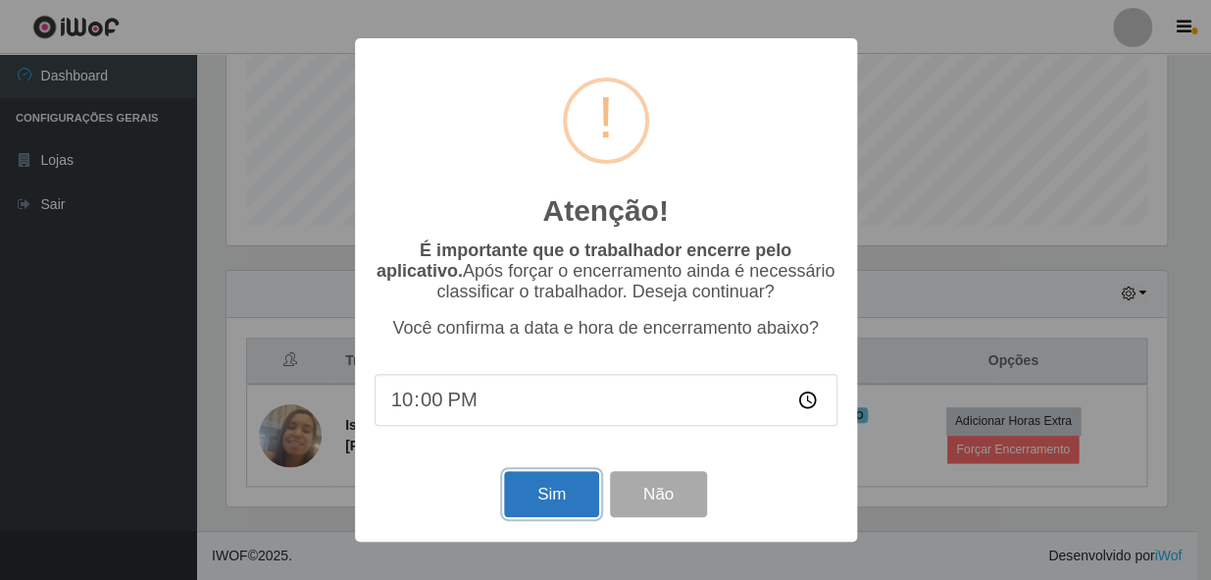
click at [559, 501] on button "Sim" at bounding box center [551, 494] width 95 height 46
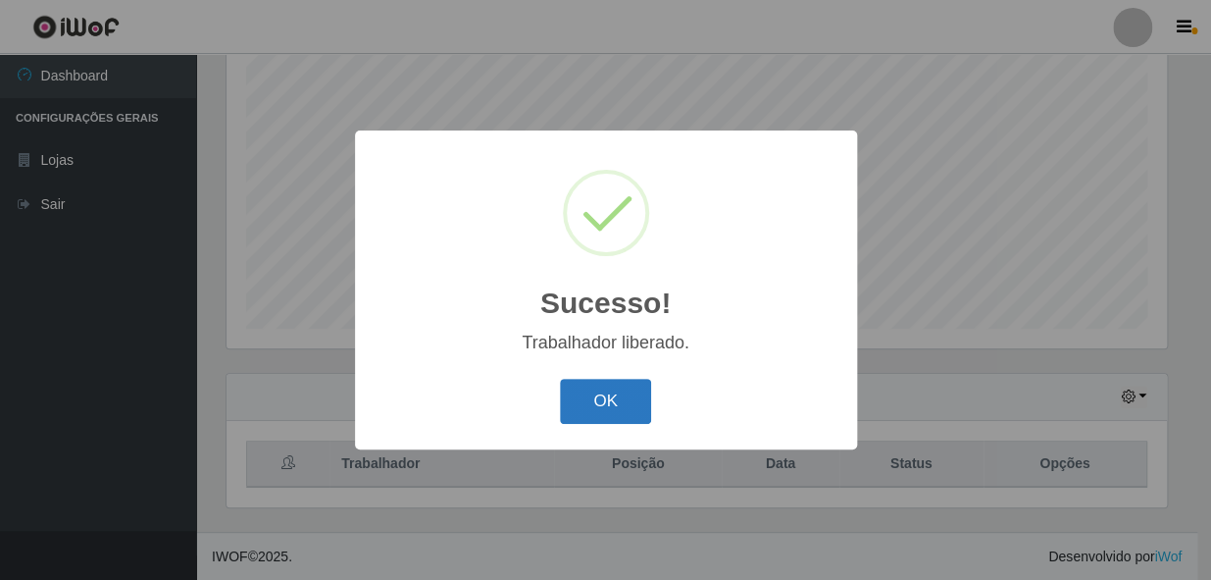
click at [583, 402] on button "OK" at bounding box center [605, 402] width 91 height 46
